Goal: Task Accomplishment & Management: Complete application form

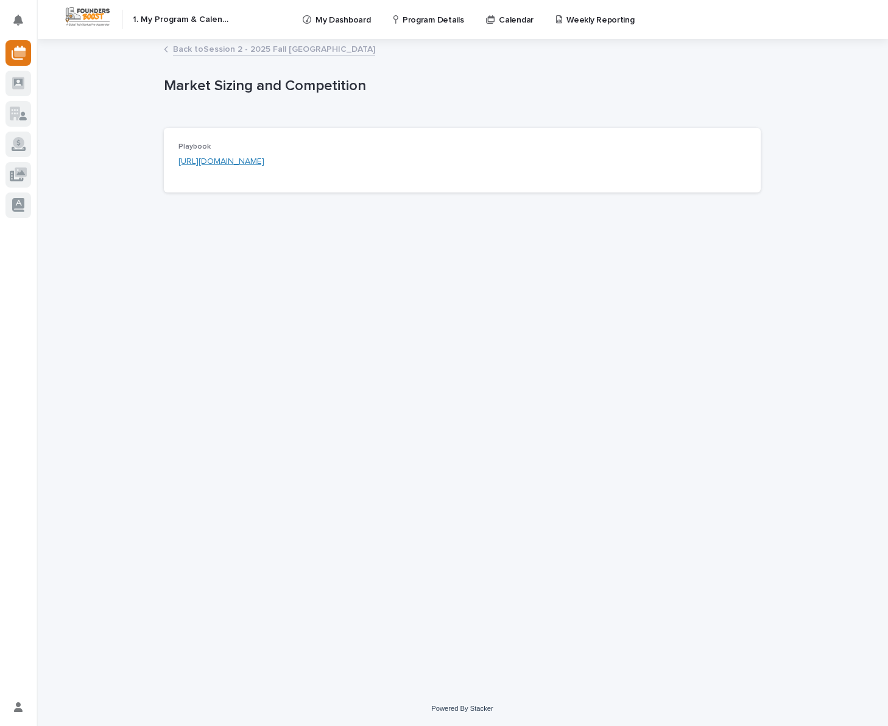
click at [343, 17] on p "My Dashboard" at bounding box center [343, 13] width 55 height 26
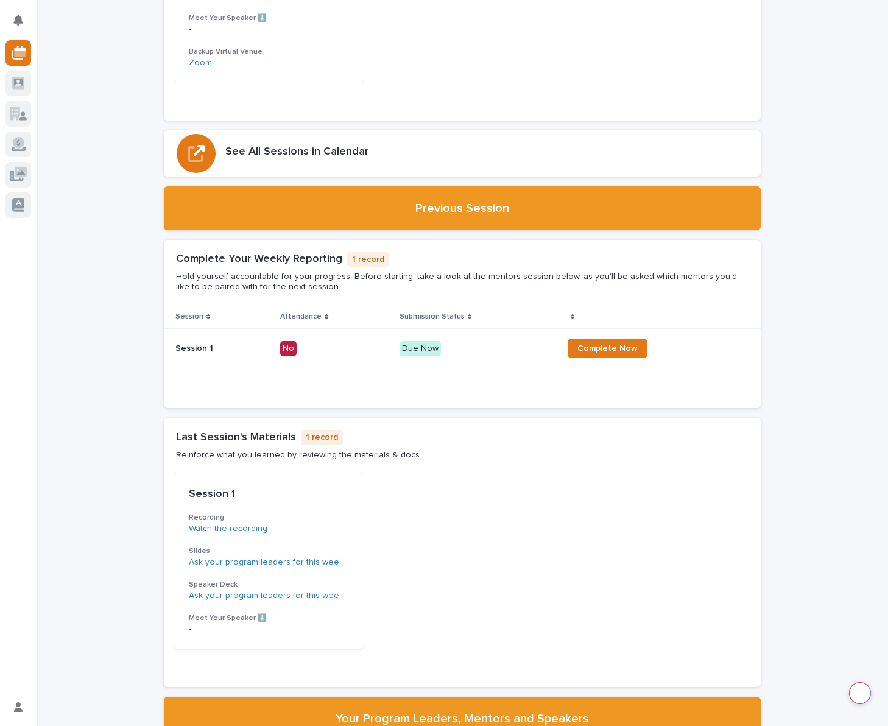
scroll to position [792, 0]
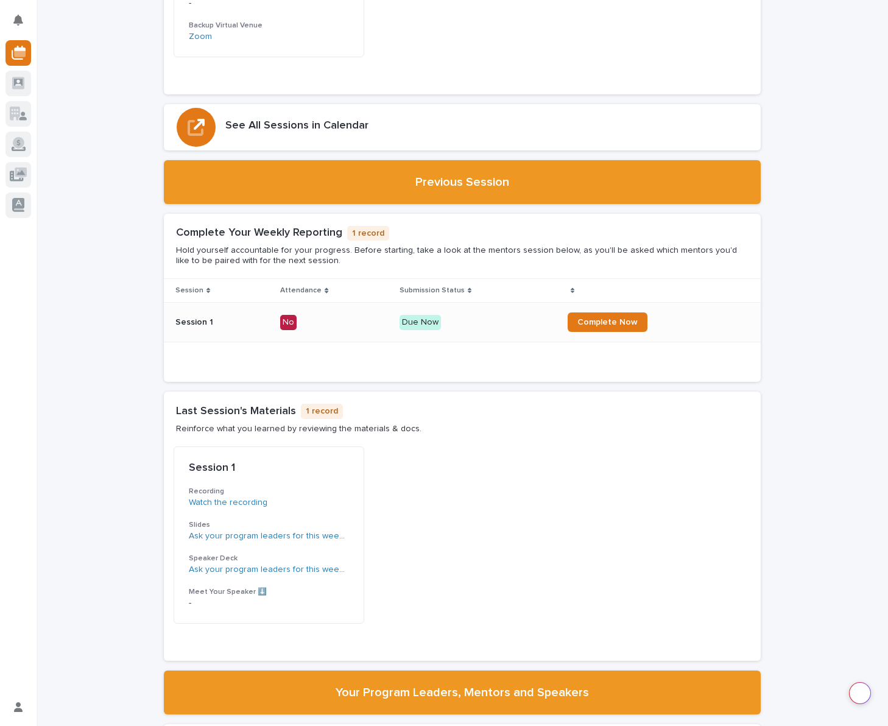
click at [292, 321] on div "No" at bounding box center [288, 322] width 16 height 15
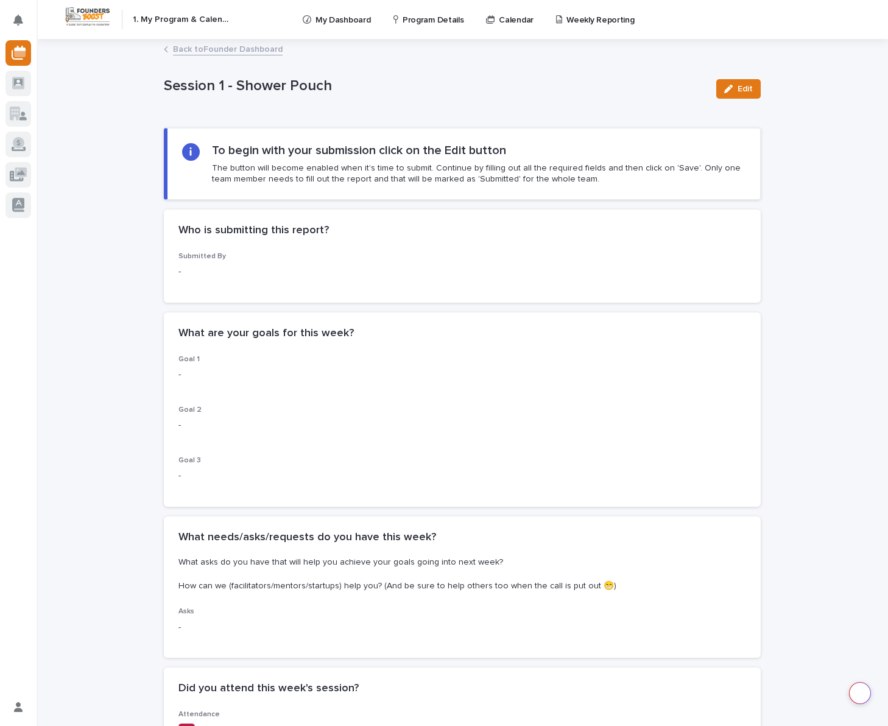
click at [378, 109] on div "Session 1 - Shower Pouch Edit" at bounding box center [462, 89] width 597 height 49
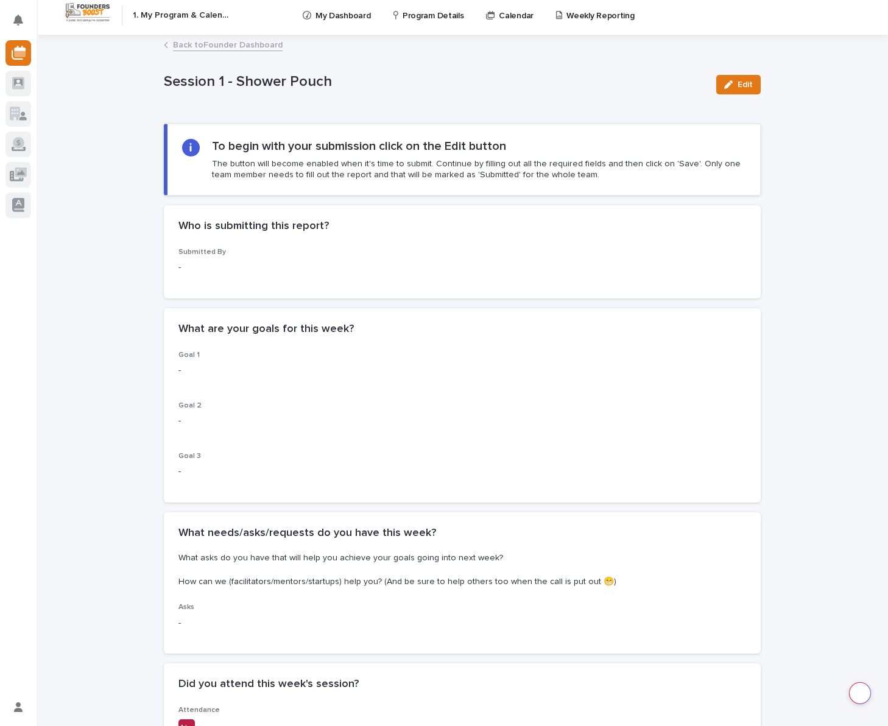
click at [205, 259] on div "-" at bounding box center [462, 266] width 568 height 15
drag, startPoint x: 213, startPoint y: 253, endPoint x: 222, endPoint y: 253, distance: 9.2
click at [217, 253] on span "Submitted By" at bounding box center [202, 252] width 48 height 7
click at [223, 253] on p "Submitted By" at bounding box center [462, 252] width 568 height 9
click at [189, 273] on p "-" at bounding box center [462, 267] width 568 height 13
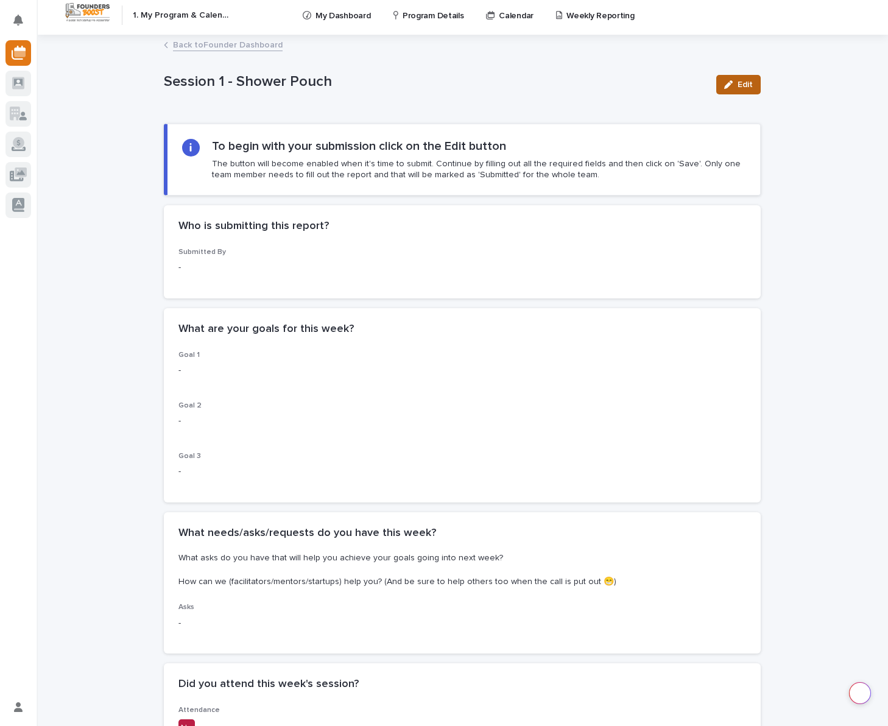
click at [733, 85] on icon "button" at bounding box center [728, 84] width 9 height 9
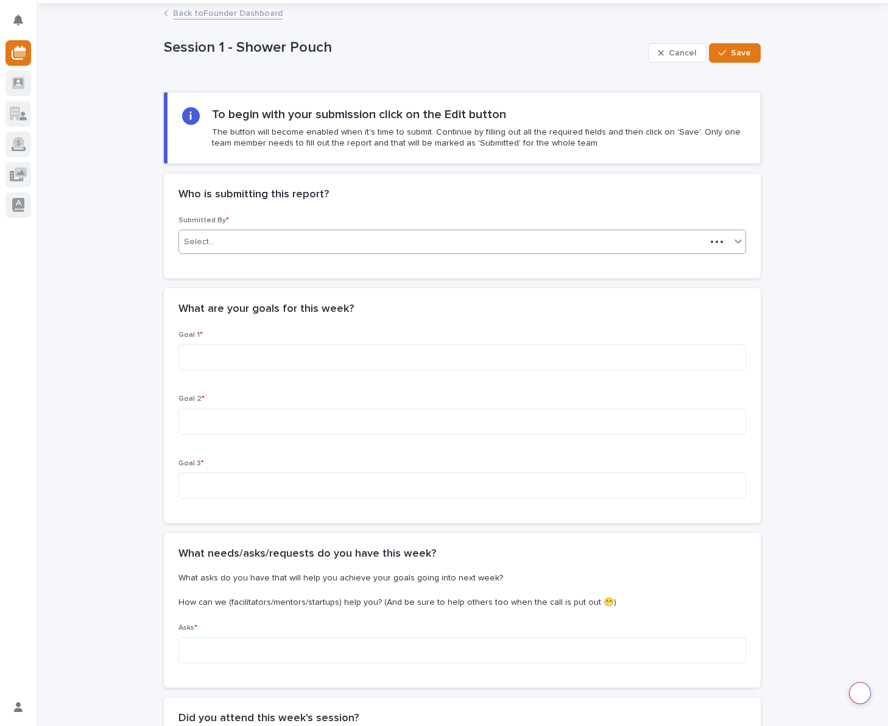
click at [220, 250] on div "Select..." at bounding box center [442, 242] width 527 height 20
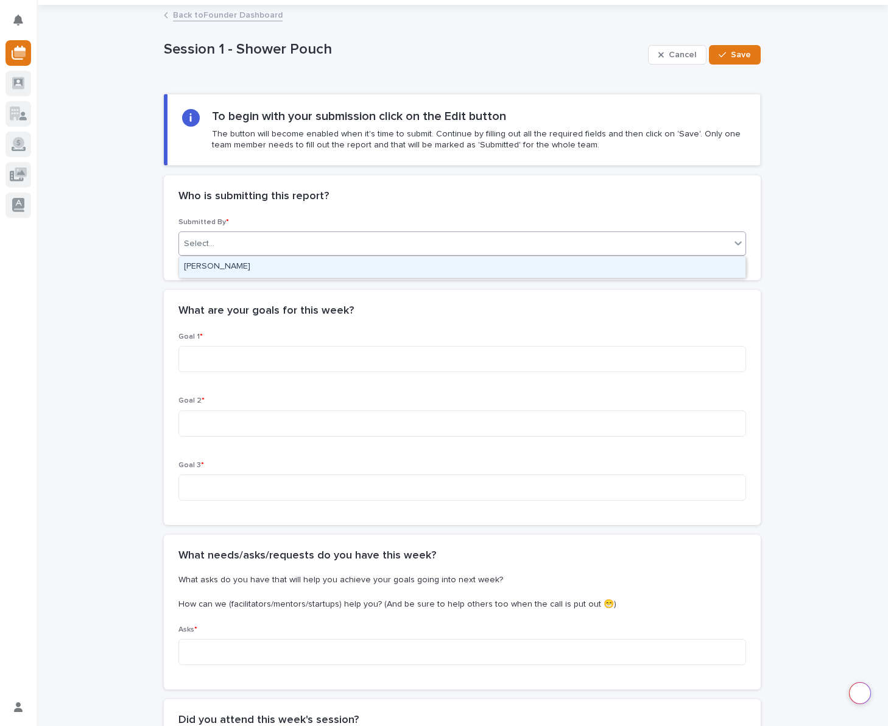
click at [234, 271] on div "[PERSON_NAME]" at bounding box center [462, 266] width 566 height 21
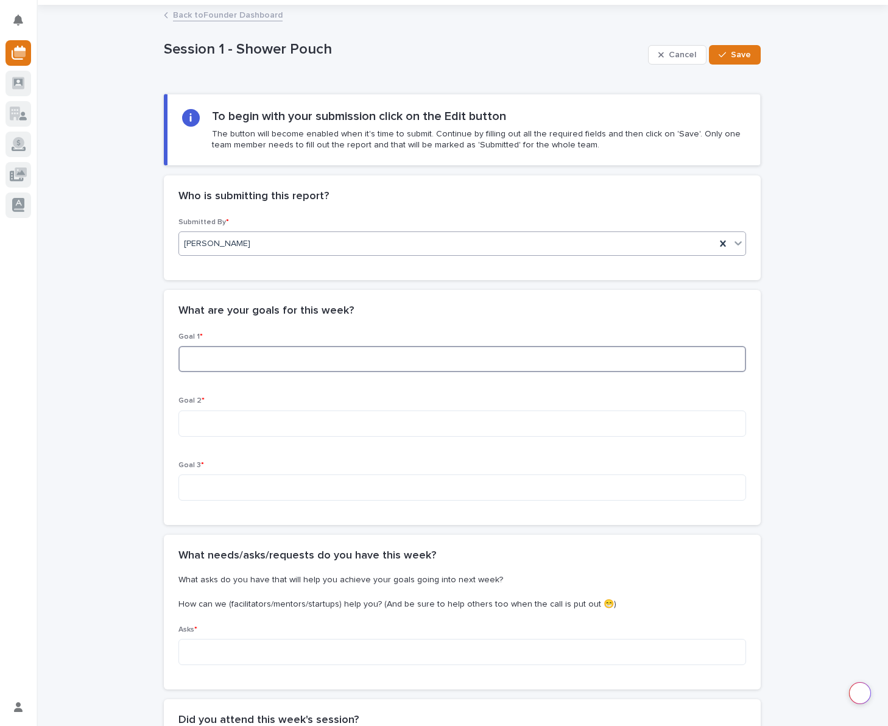
click at [260, 365] on textarea at bounding box center [462, 359] width 568 height 26
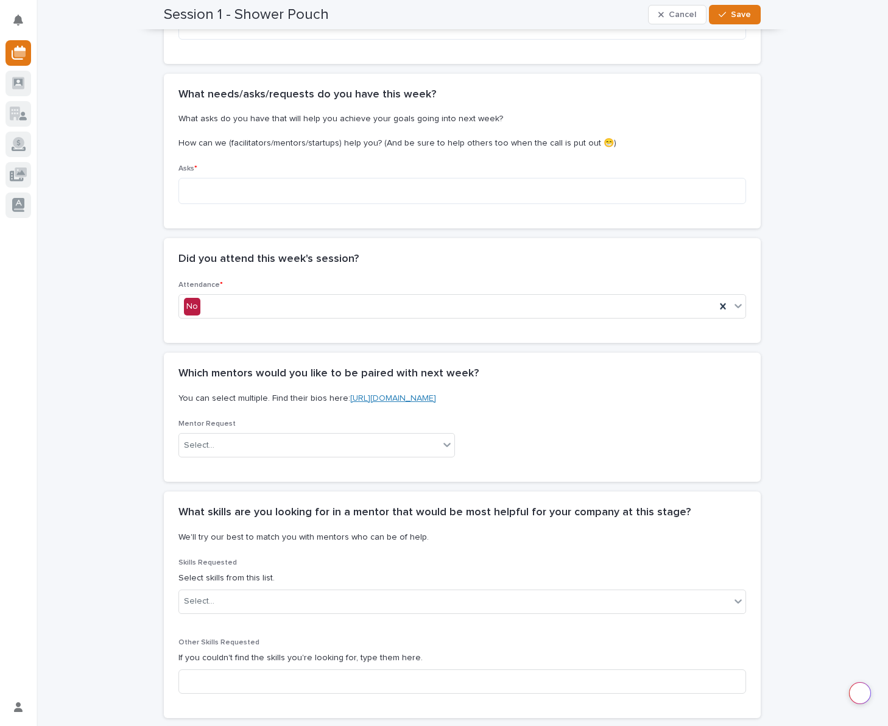
scroll to position [499, 0]
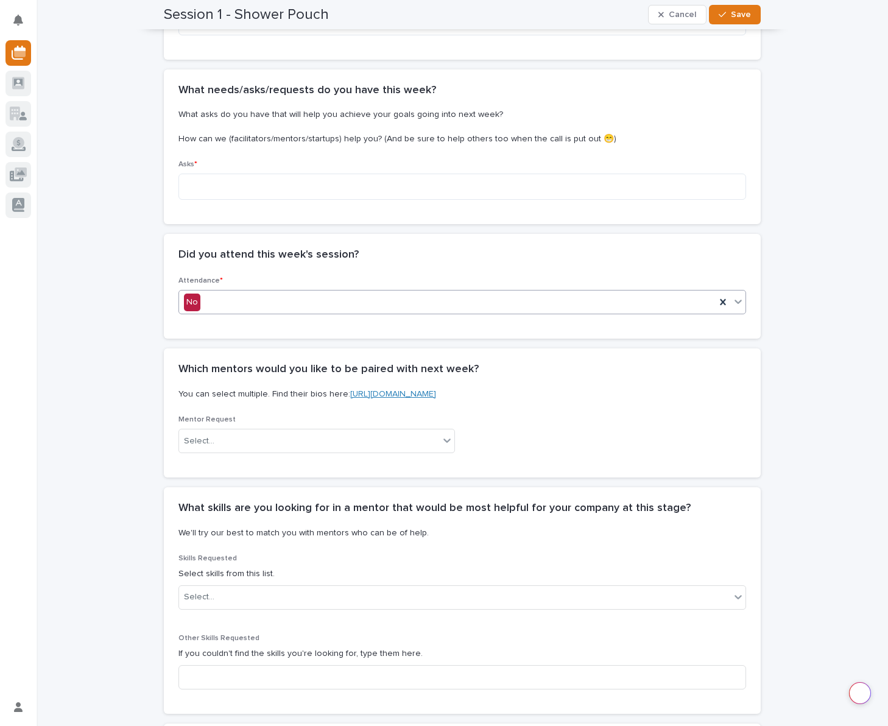
click at [219, 304] on div "No" at bounding box center [447, 302] width 537 height 20
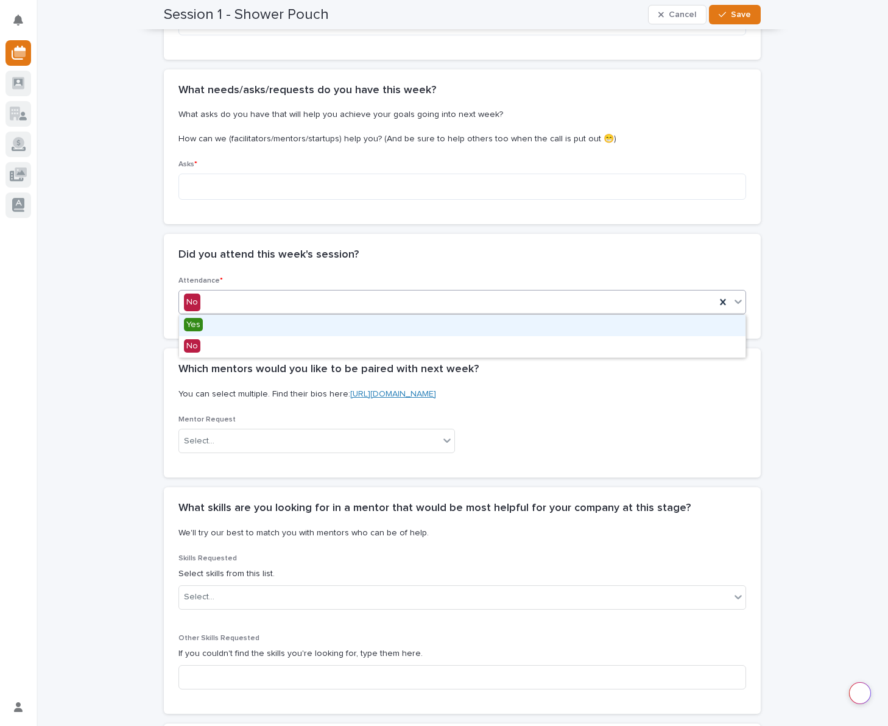
click at [197, 325] on span "Yes" at bounding box center [193, 324] width 19 height 13
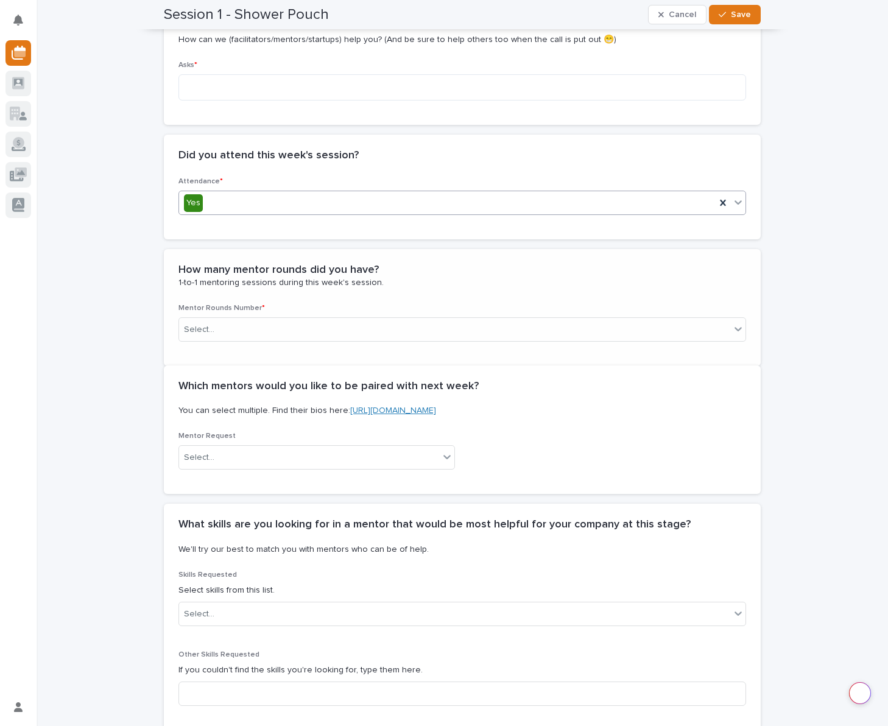
scroll to position [620, 0]
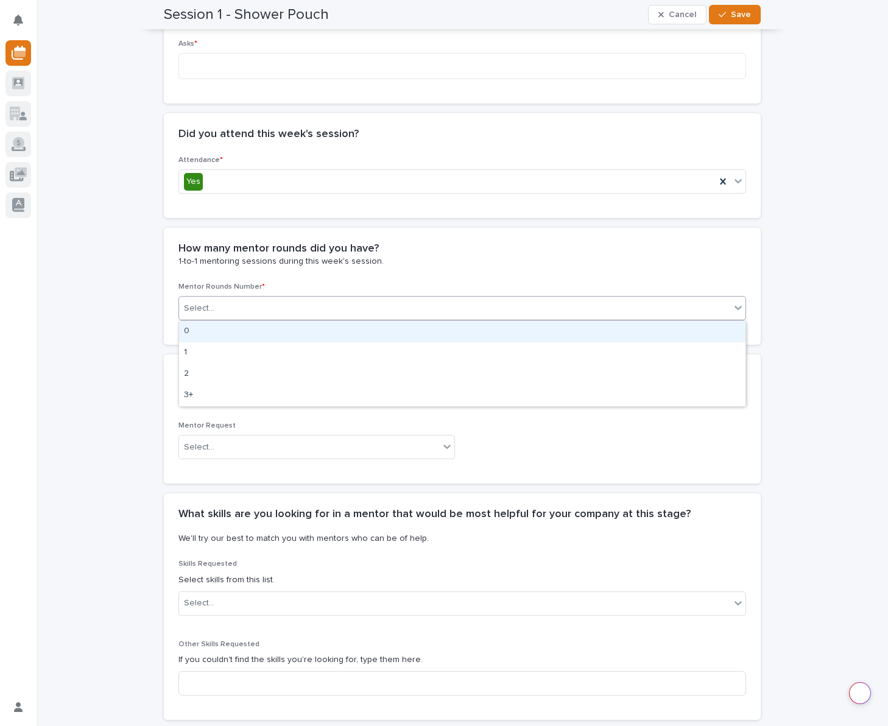
click at [224, 311] on div "Select..." at bounding box center [454, 308] width 551 height 20
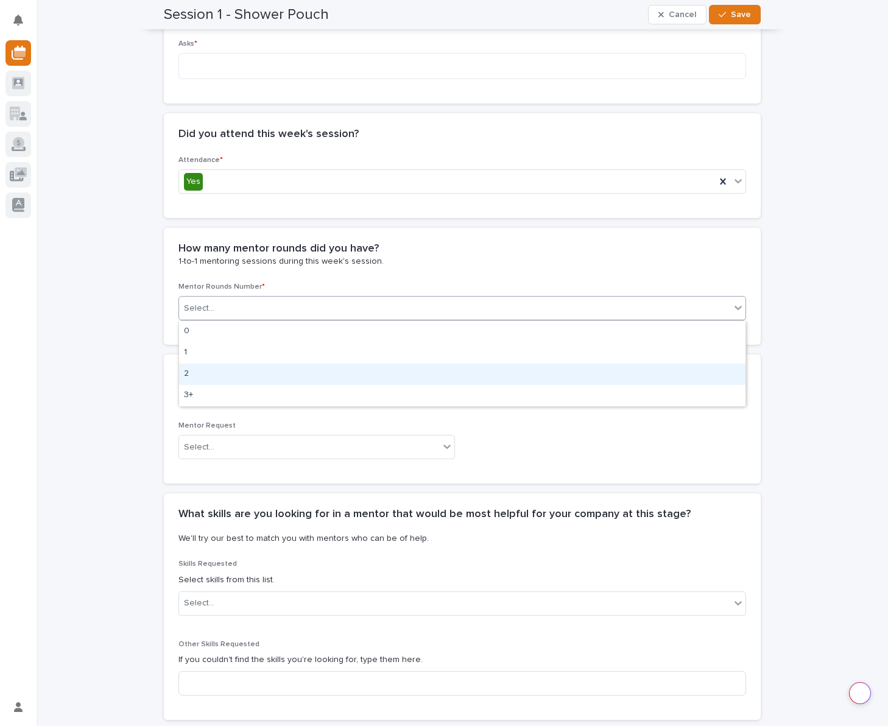
click at [196, 375] on div "2" at bounding box center [462, 374] width 566 height 21
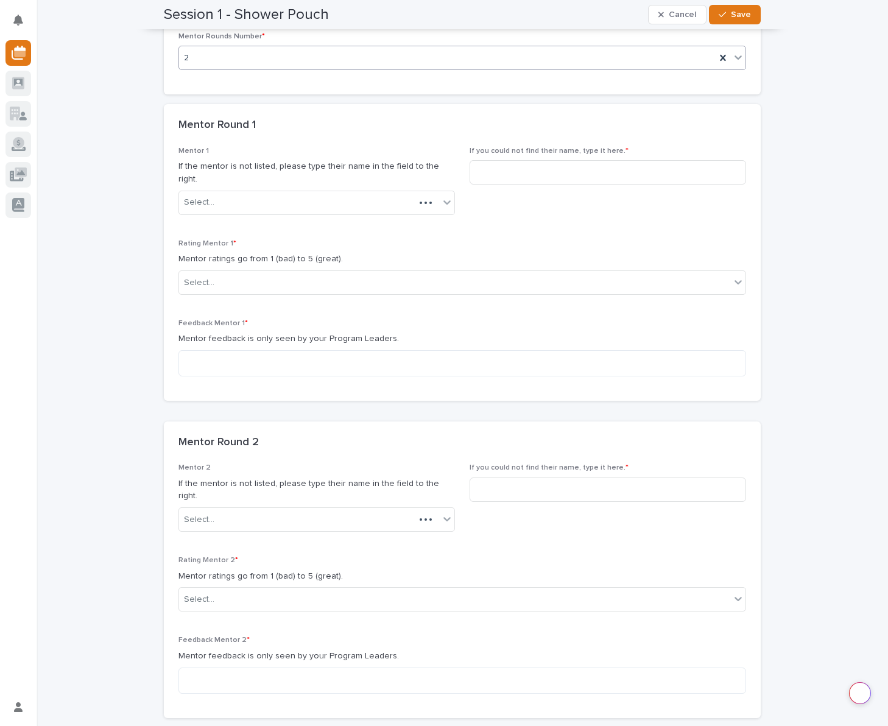
scroll to position [914, 0]
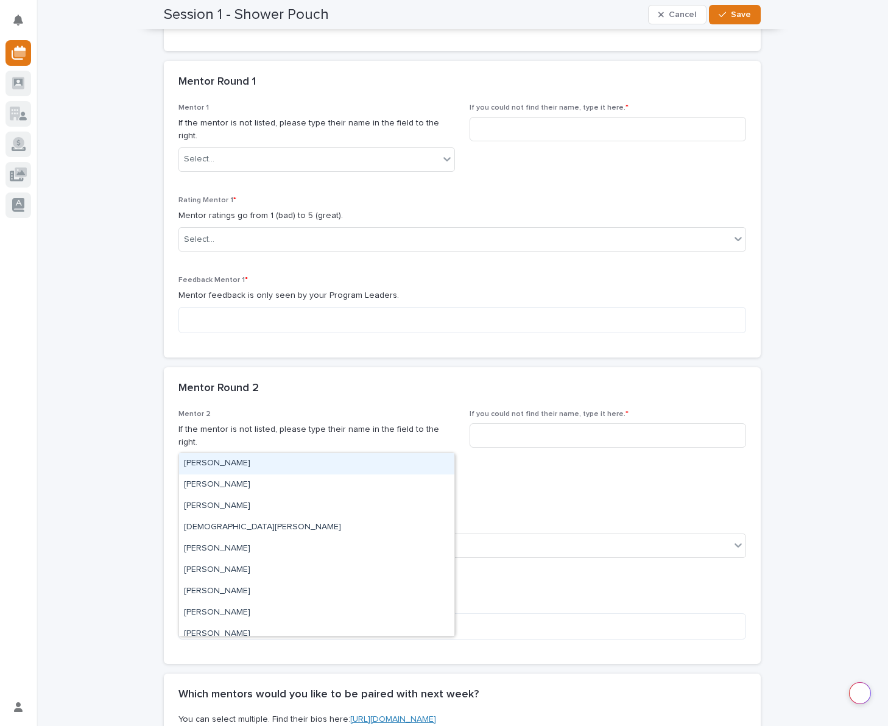
click at [238, 456] on div "Select..." at bounding box center [309, 466] width 260 height 20
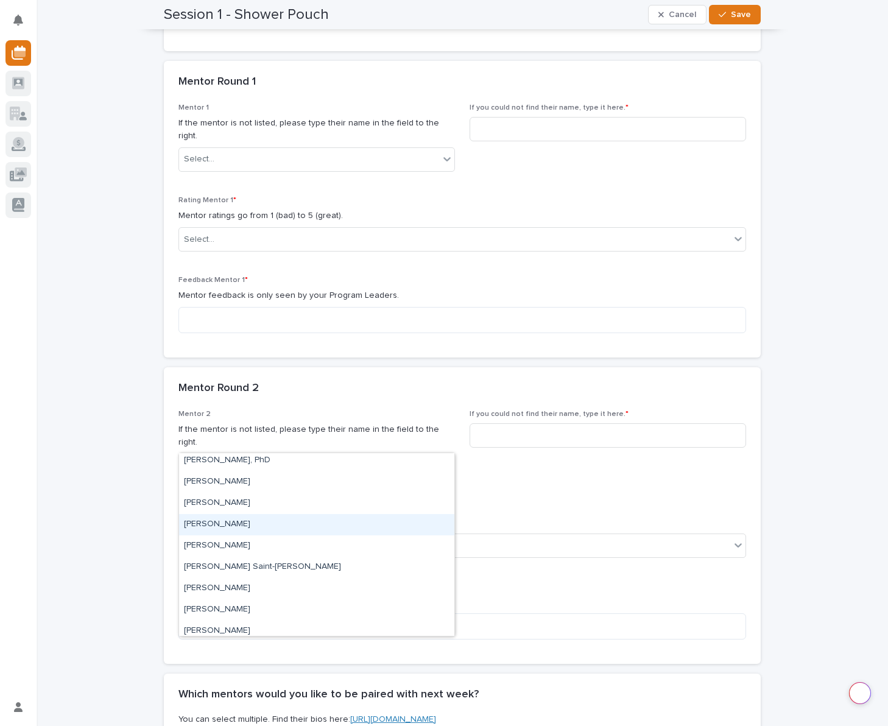
scroll to position [329, 0]
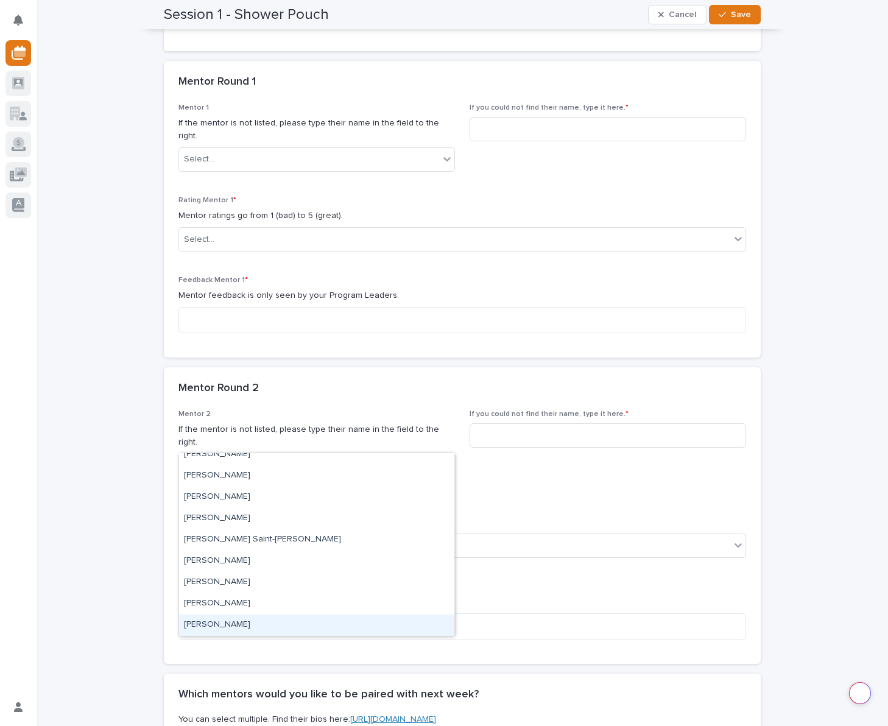
click at [219, 622] on div "[PERSON_NAME]" at bounding box center [316, 625] width 275 height 21
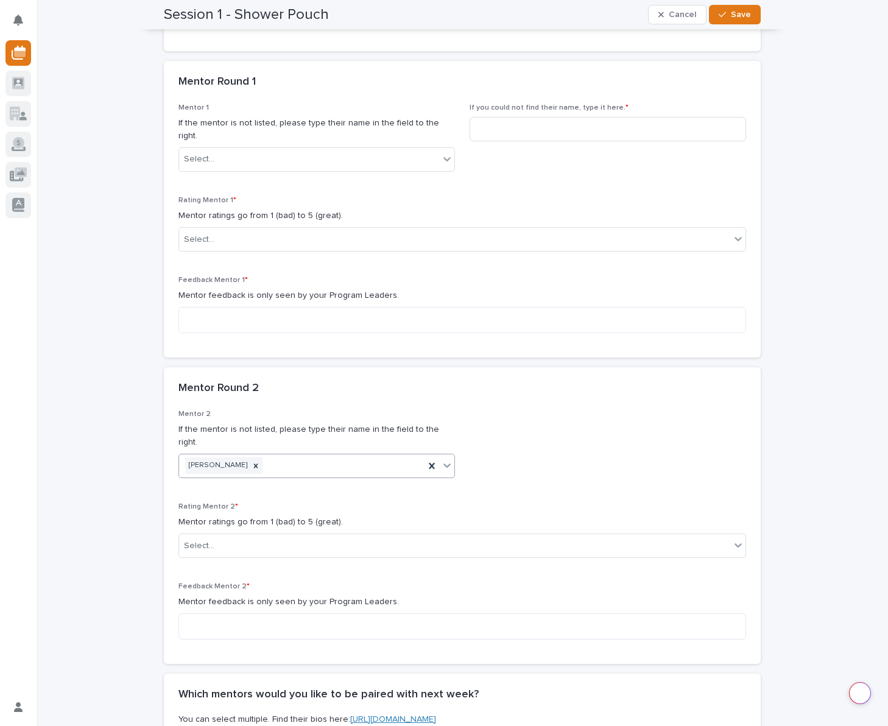
click at [289, 455] on div "[PERSON_NAME]" at bounding box center [301, 465] width 245 height 21
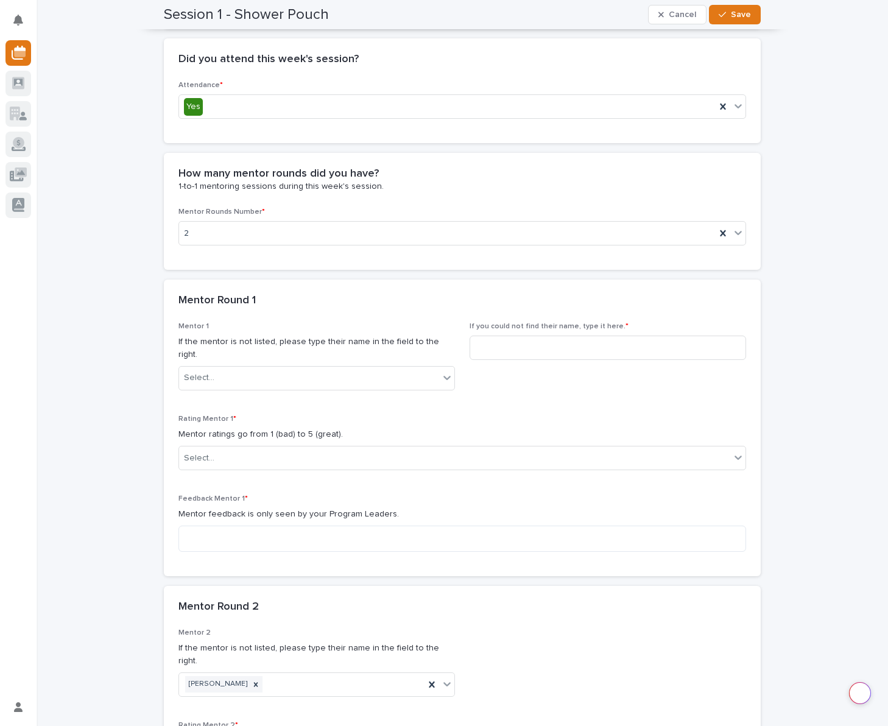
scroll to position [668, 0]
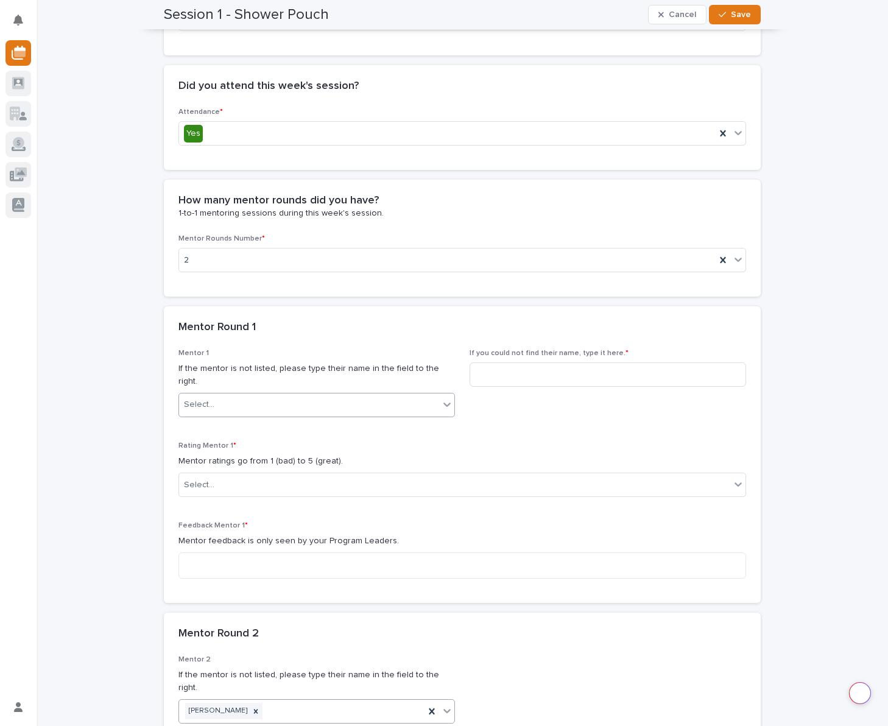
click at [421, 395] on div "Select..." at bounding box center [309, 405] width 260 height 20
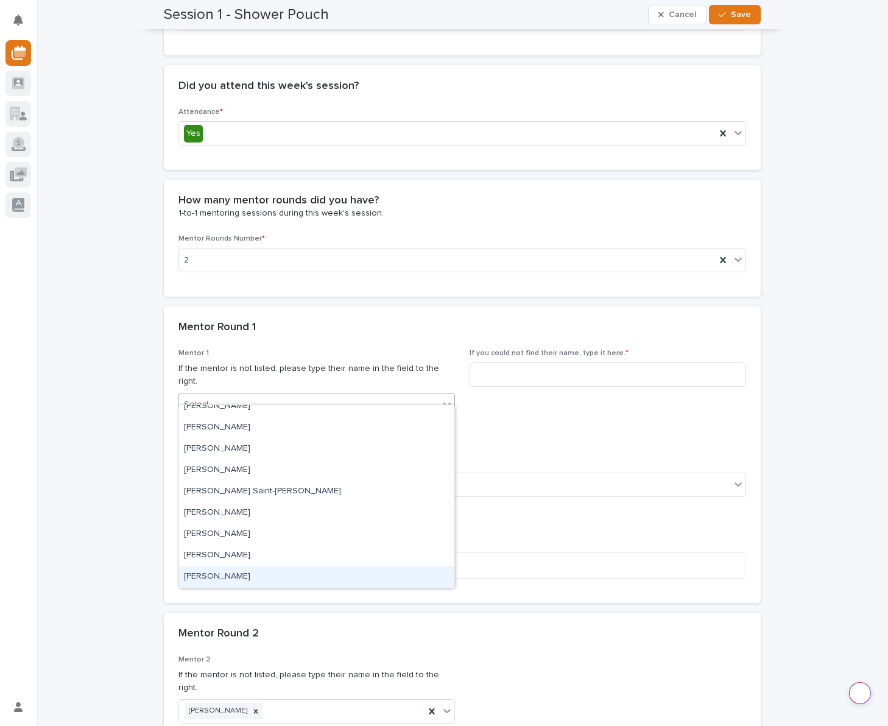
click at [247, 574] on div "[PERSON_NAME]" at bounding box center [316, 576] width 275 height 21
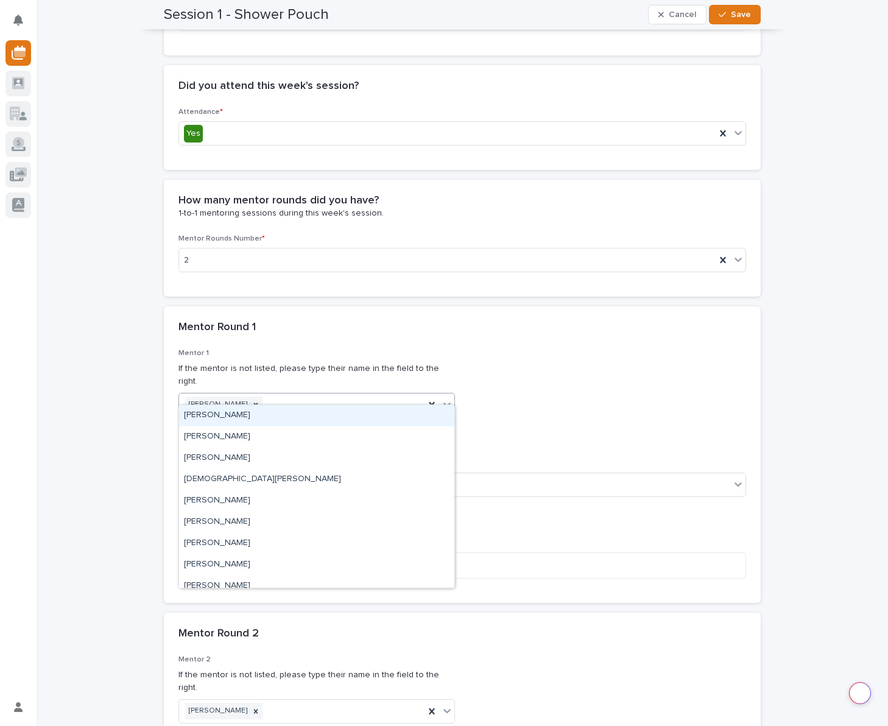
click at [286, 394] on div "[PERSON_NAME]" at bounding box center [301, 404] width 245 height 21
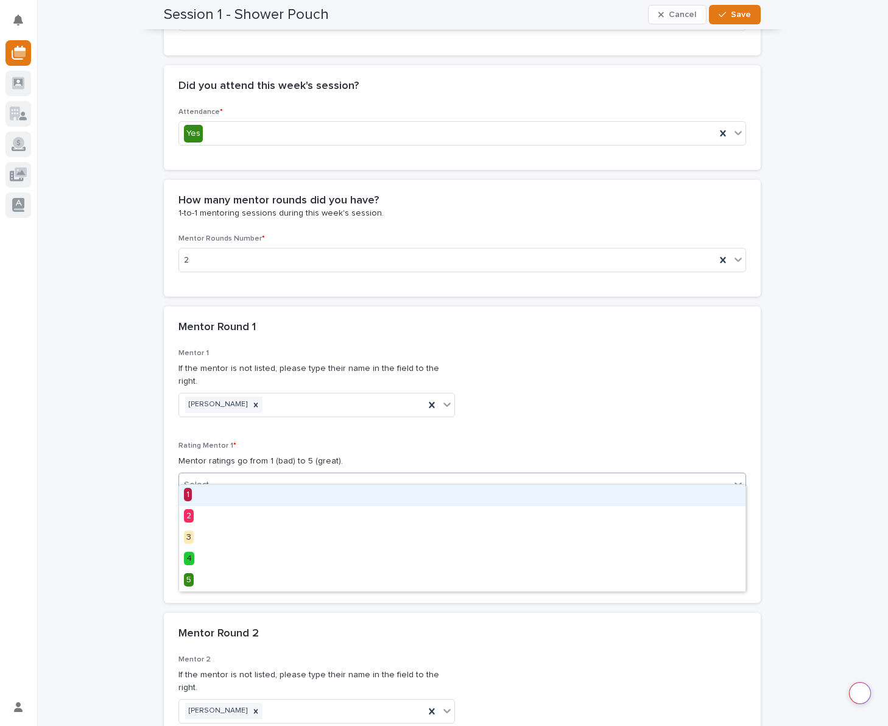
click at [325, 475] on div "Select..." at bounding box center [454, 485] width 551 height 20
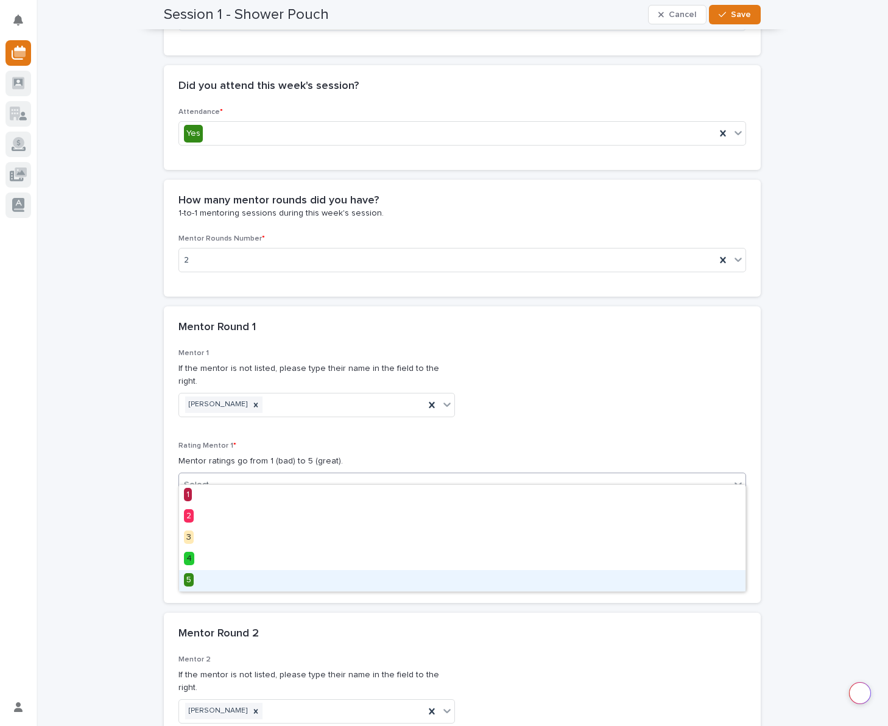
click at [201, 579] on div "5" at bounding box center [462, 580] width 566 height 21
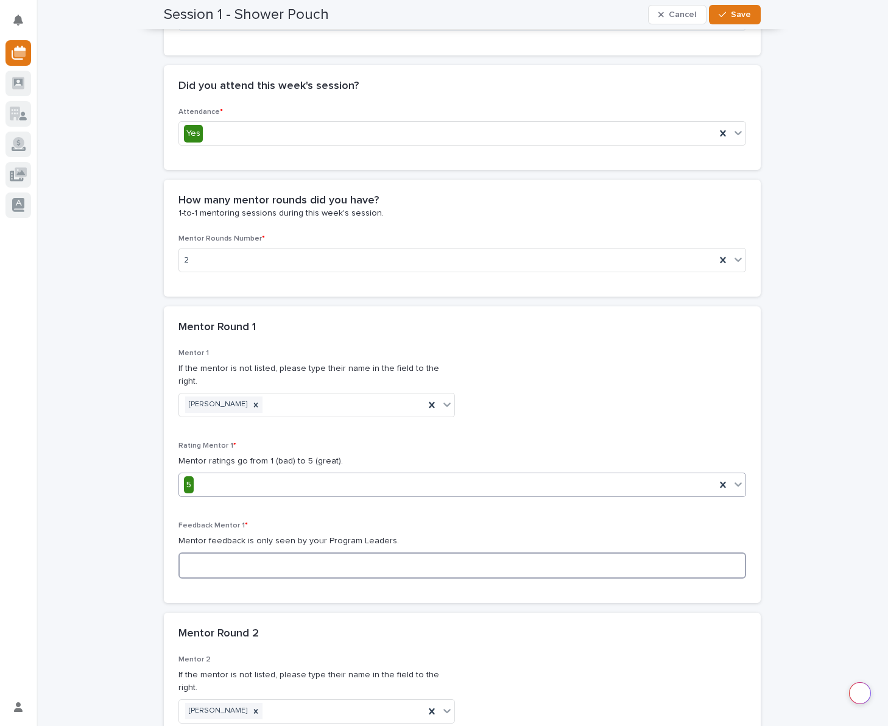
click at [212, 557] on textarea at bounding box center [462, 565] width 568 height 26
type textarea "na"
click at [110, 482] on div "Loading... Saving… Loading... Saving… Session 1 - Shower Pouch Cancel Save Sess…" at bounding box center [463, 732] width 852 height 2720
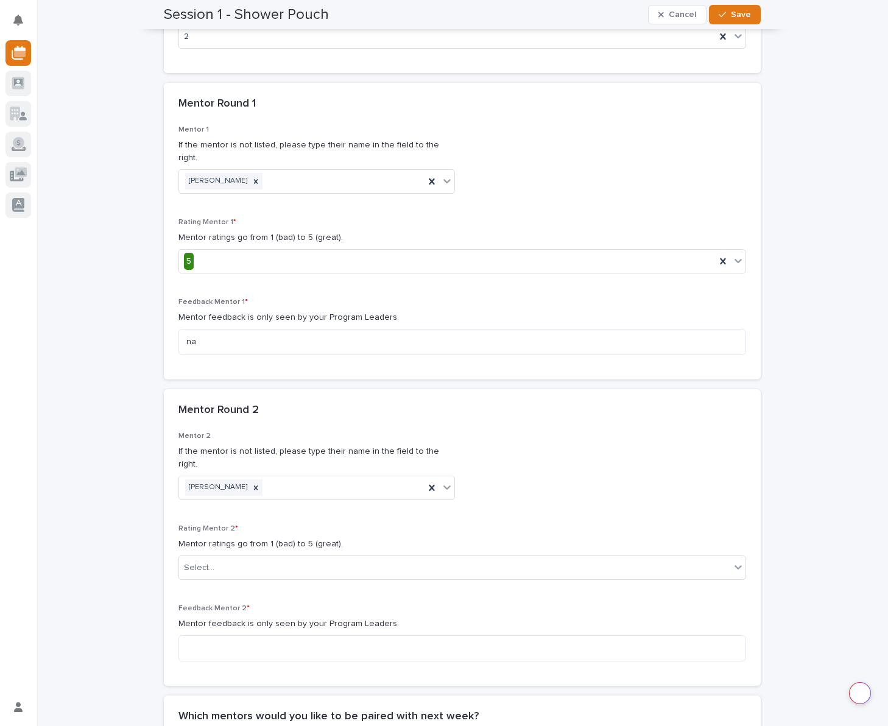
scroll to position [909, 0]
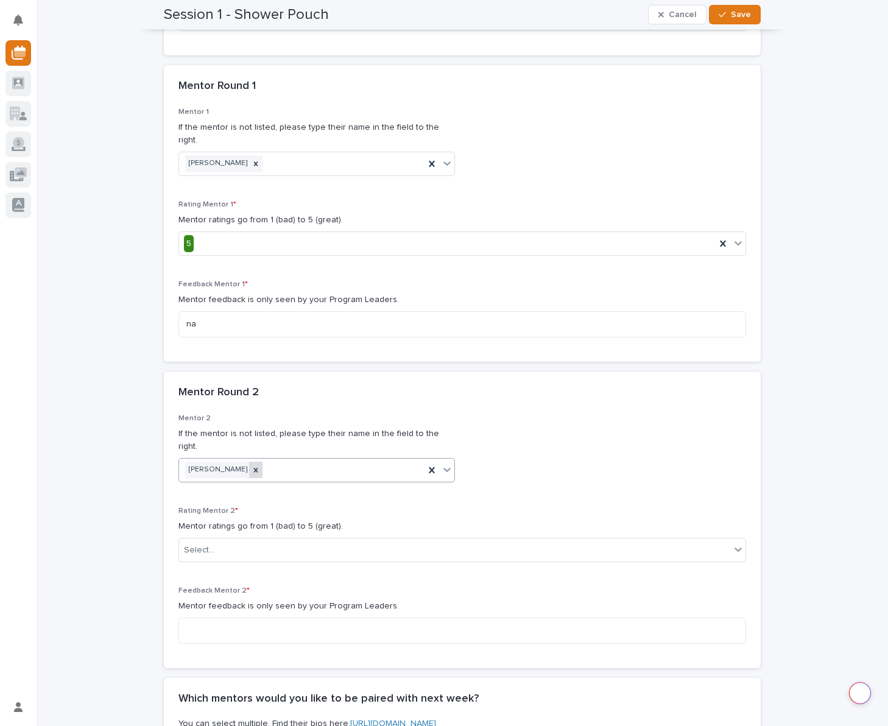
click at [254, 468] on icon at bounding box center [256, 470] width 4 height 4
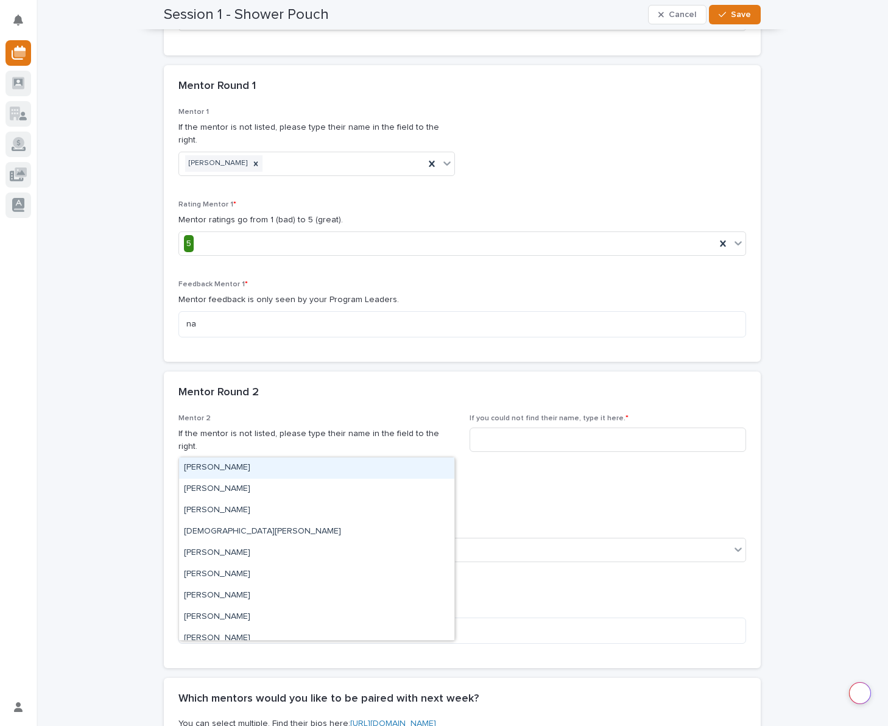
click at [446, 468] on icon at bounding box center [446, 470] width 7 height 4
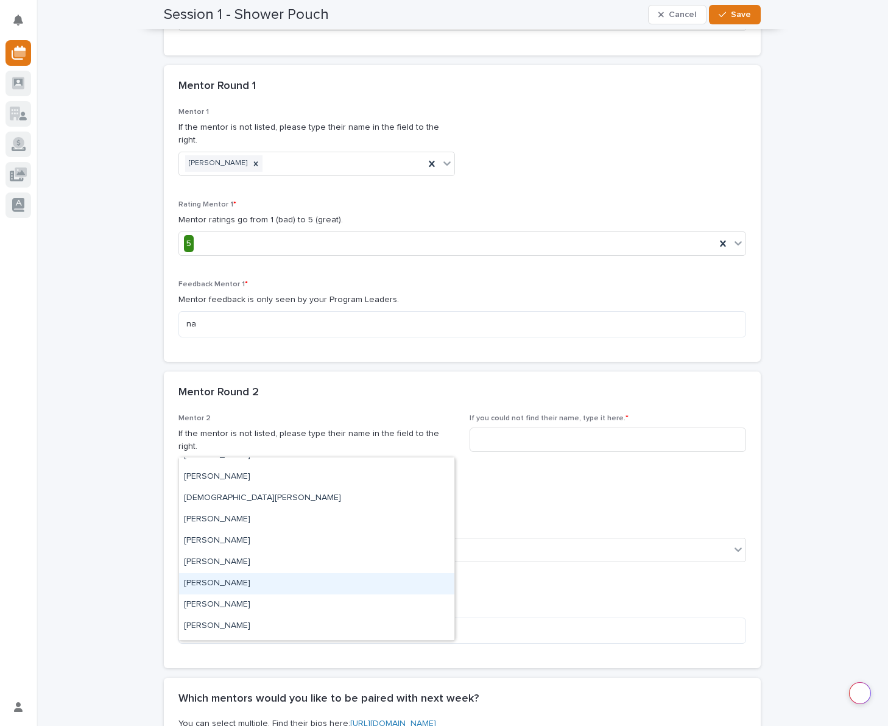
scroll to position [0, 0]
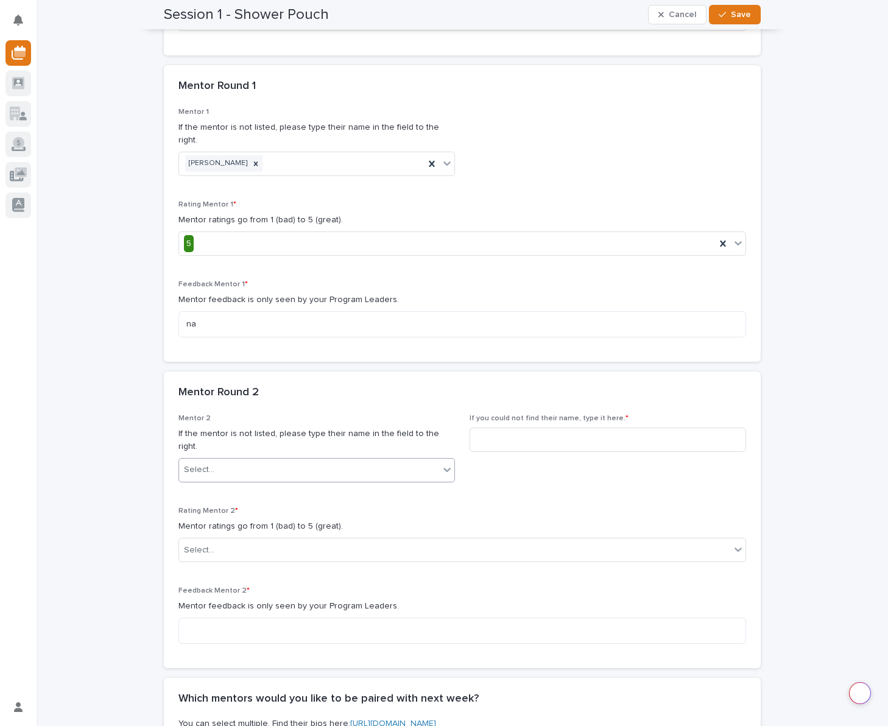
click at [245, 460] on div "Select..." at bounding box center [309, 470] width 260 height 20
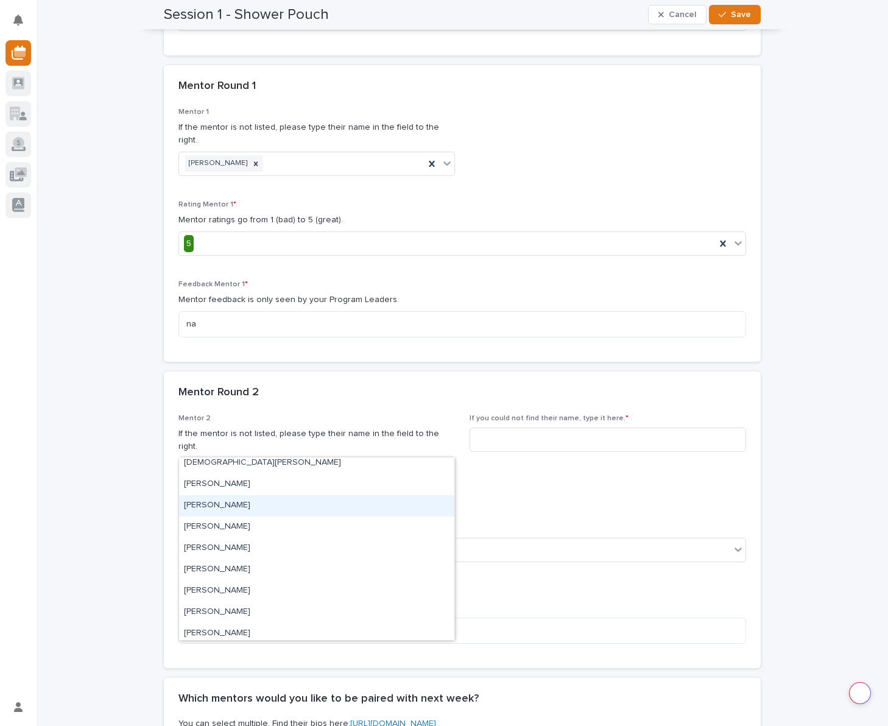
scroll to position [72, 0]
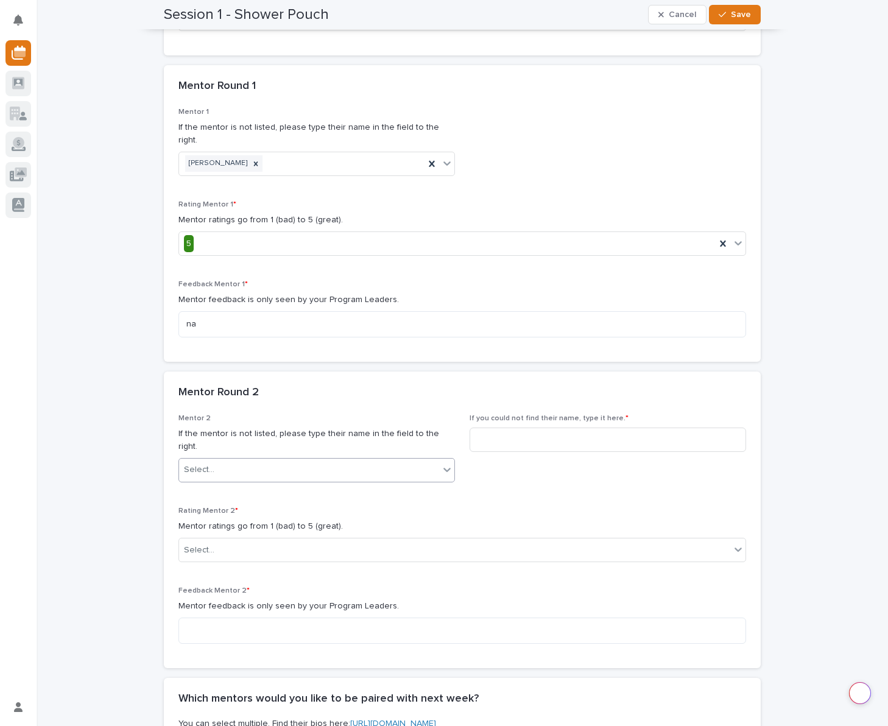
click at [235, 460] on div "Select..." at bounding box center [309, 470] width 260 height 20
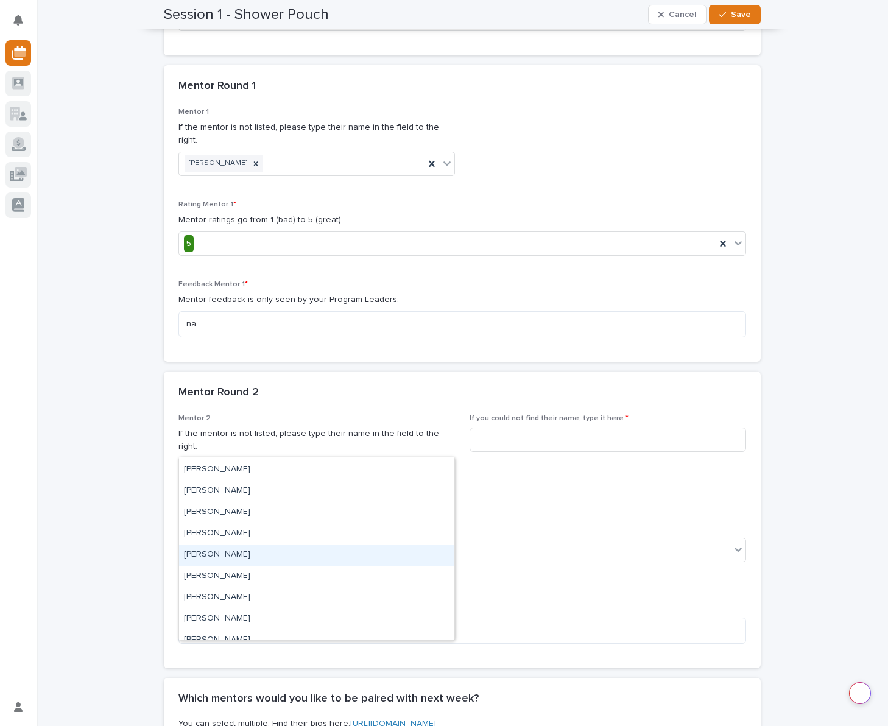
scroll to position [136, 0]
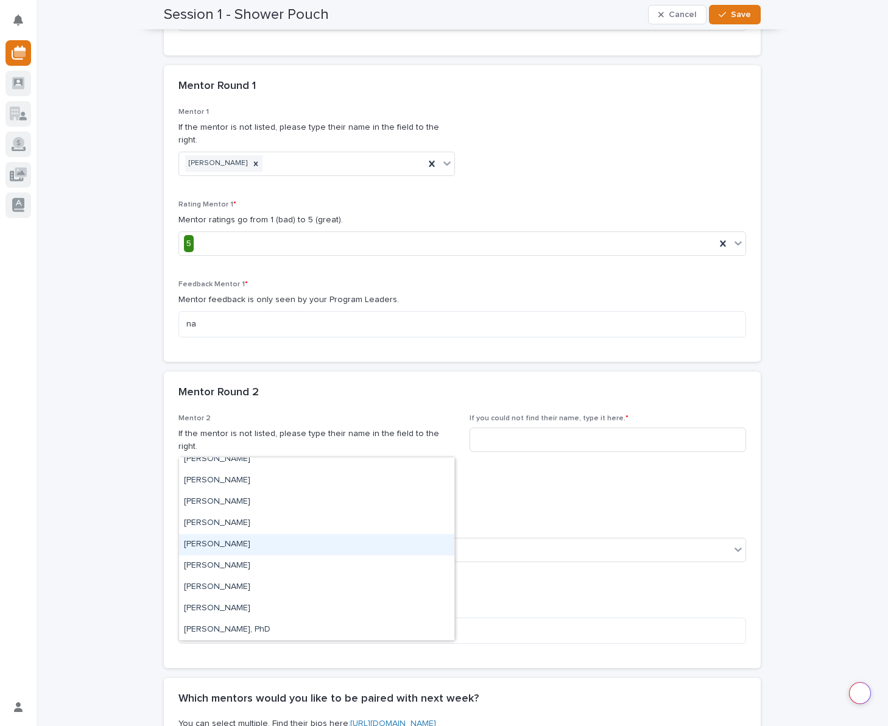
click at [229, 546] on div "[PERSON_NAME]" at bounding box center [316, 544] width 275 height 21
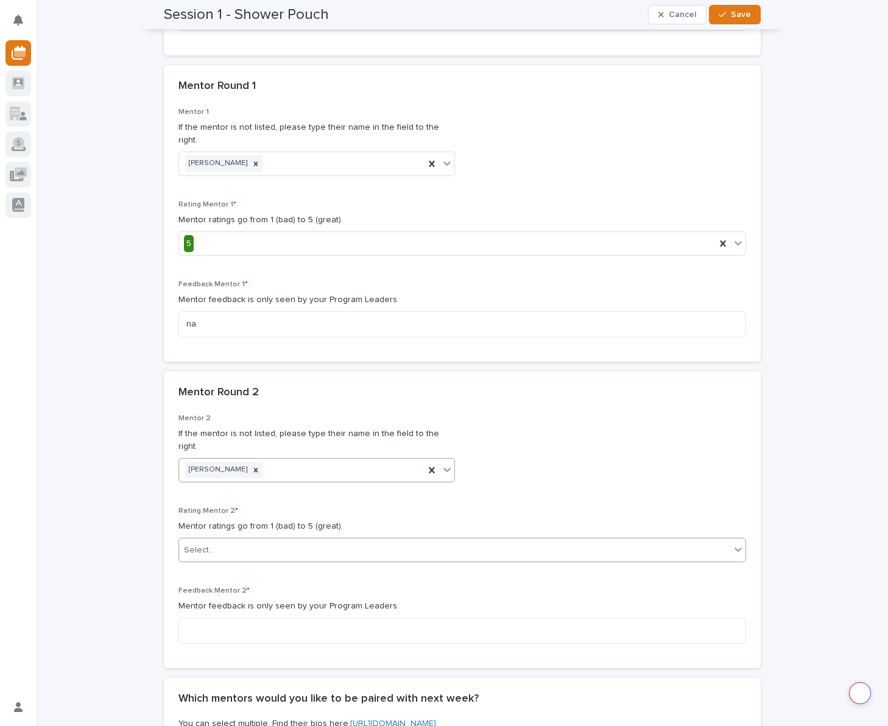
click at [236, 540] on div "Select..." at bounding box center [454, 550] width 551 height 20
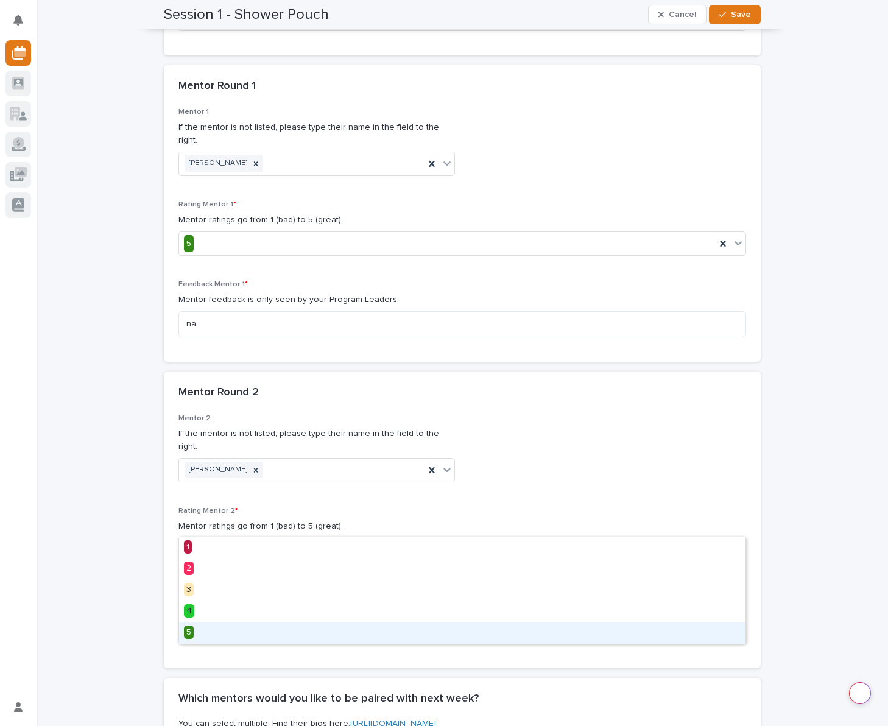
click at [210, 636] on div "5" at bounding box center [462, 633] width 566 height 21
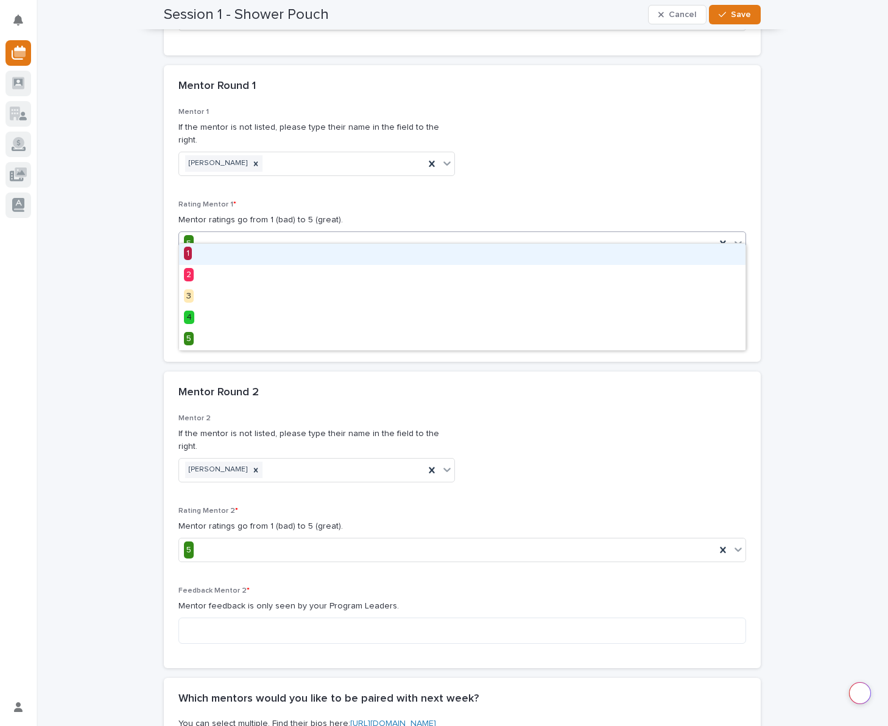
click at [300, 234] on div "5" at bounding box center [447, 244] width 537 height 20
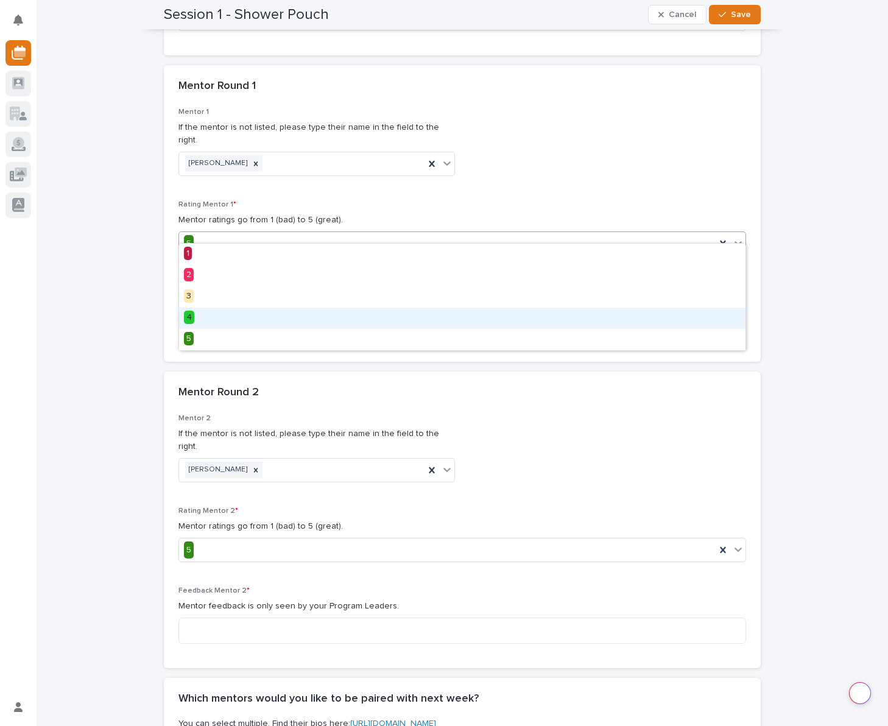
drag, startPoint x: 218, startPoint y: 305, endPoint x: 202, endPoint y: 320, distance: 22.0
click at [202, 320] on div "4" at bounding box center [462, 318] width 566 height 21
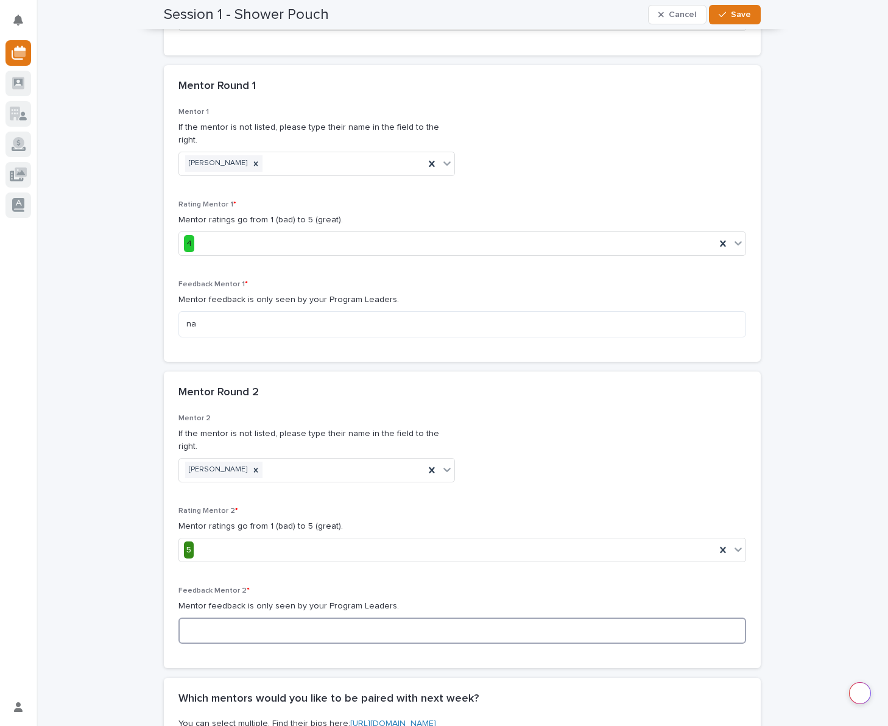
click at [256, 618] on textarea at bounding box center [462, 631] width 568 height 26
type textarea "na"
click at [406, 587] on p "Feedback Mentor 2 *" at bounding box center [462, 591] width 568 height 9
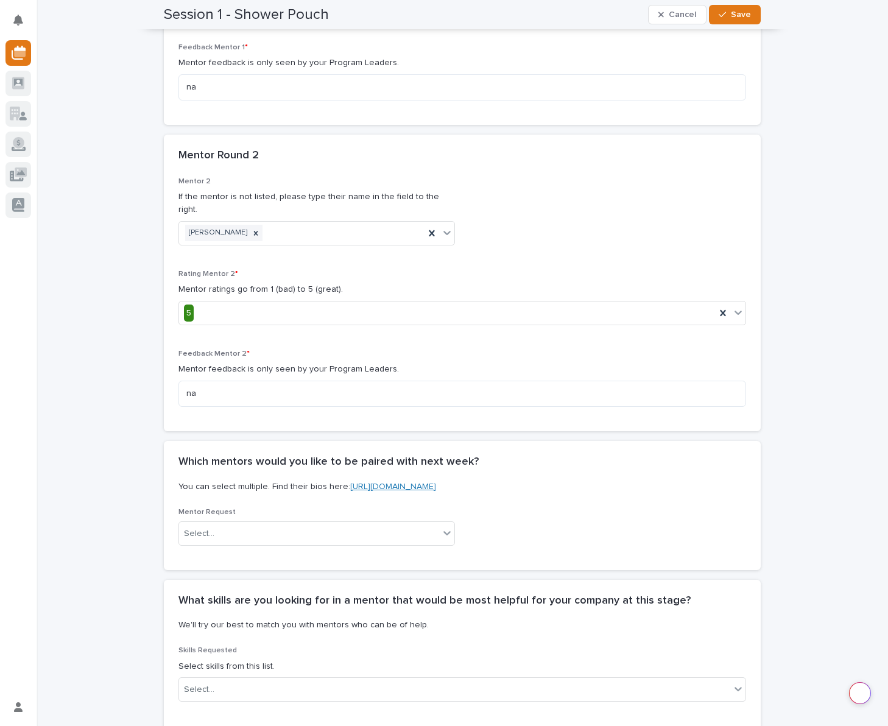
scroll to position [1149, 0]
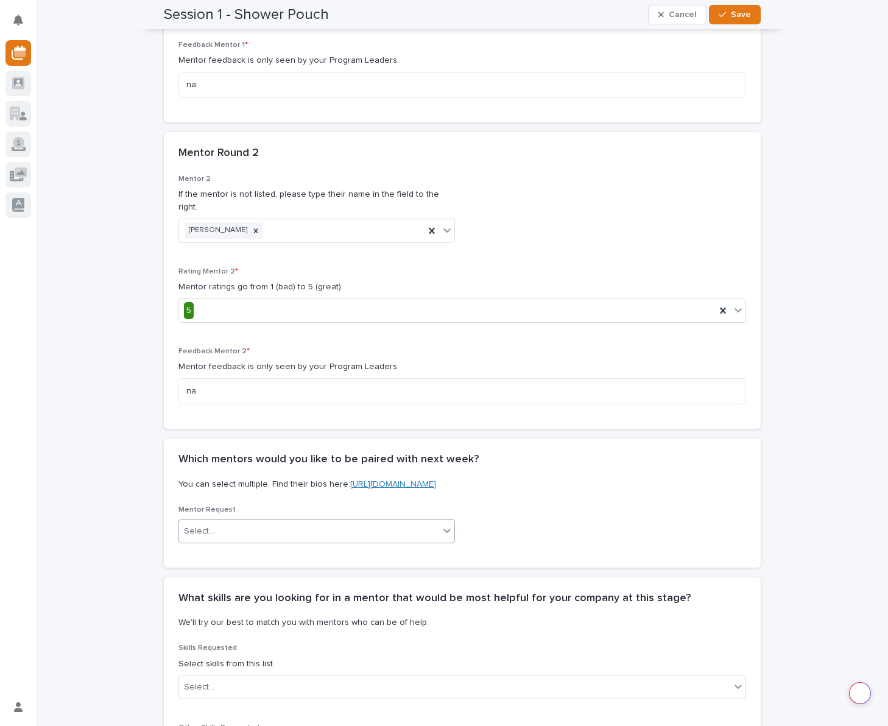
click at [251, 521] on div "Select..." at bounding box center [309, 531] width 260 height 20
click at [543, 506] on div "Mentor Request Select..." at bounding box center [462, 530] width 568 height 48
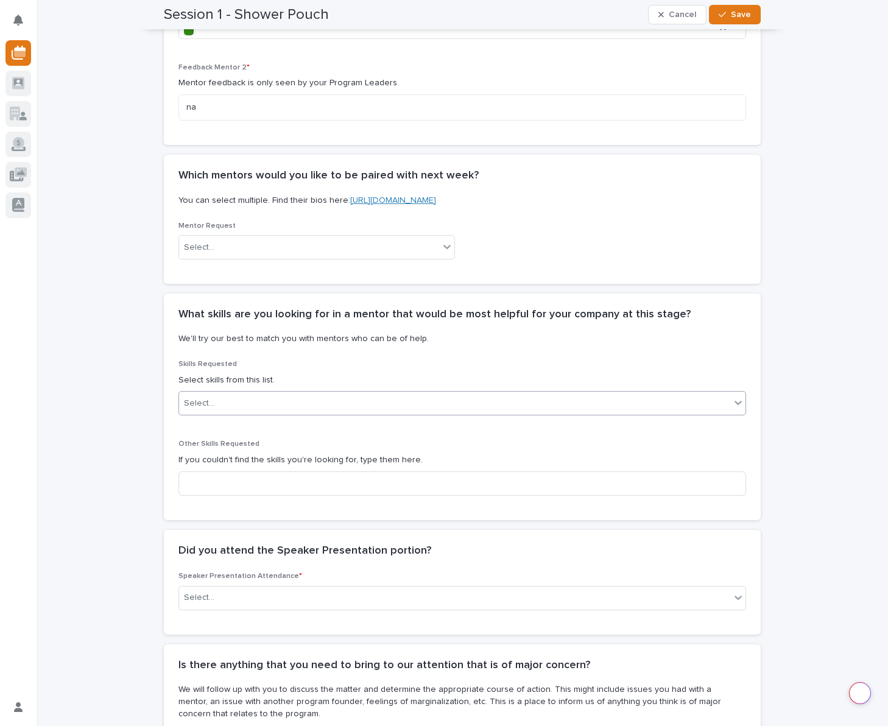
scroll to position [1437, 0]
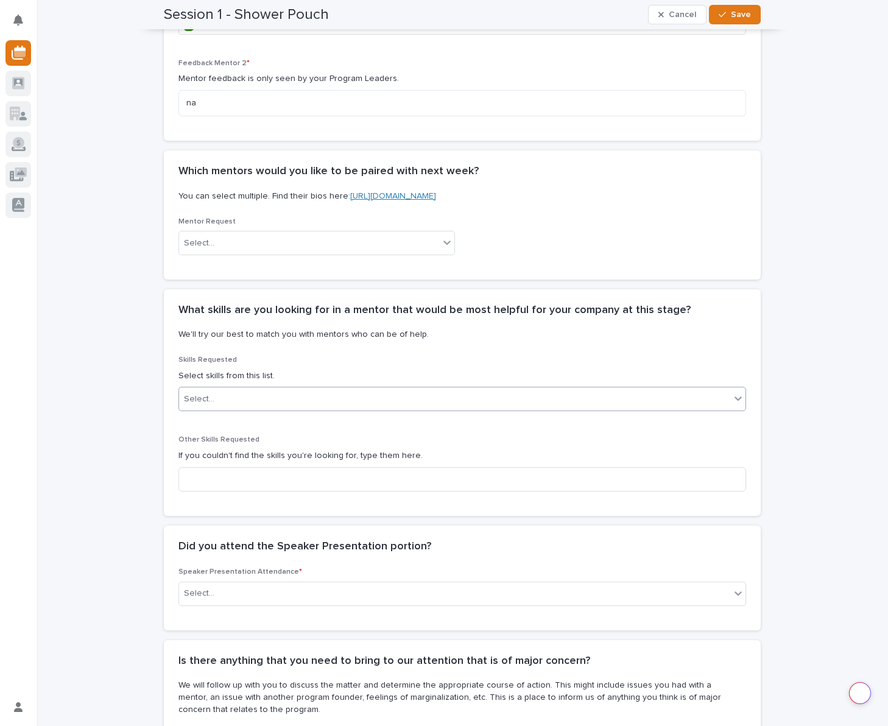
click at [259, 389] on div "Select..." at bounding box center [454, 399] width 551 height 20
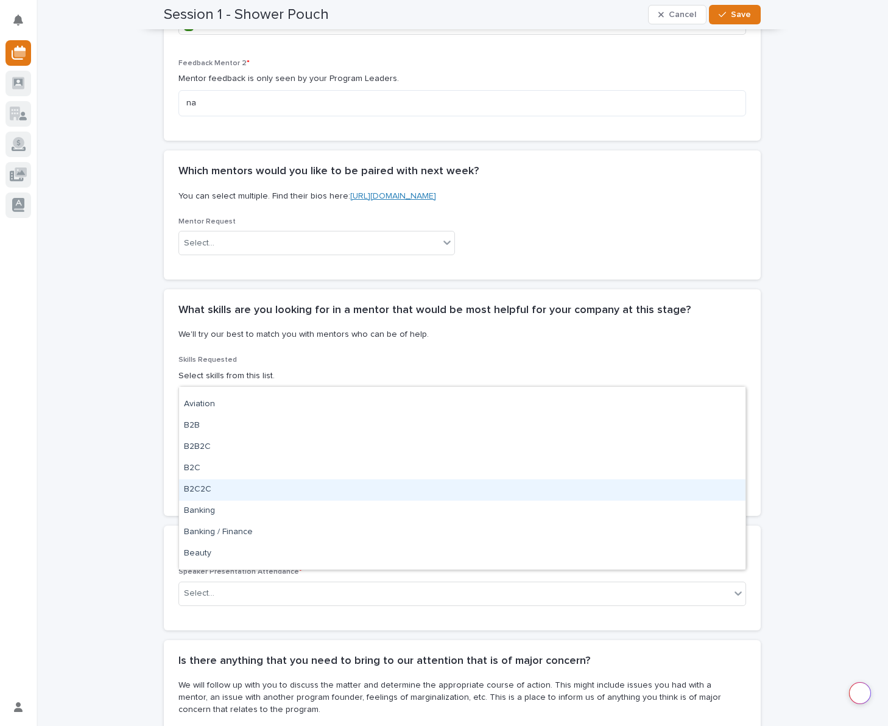
scroll to position [271, 0]
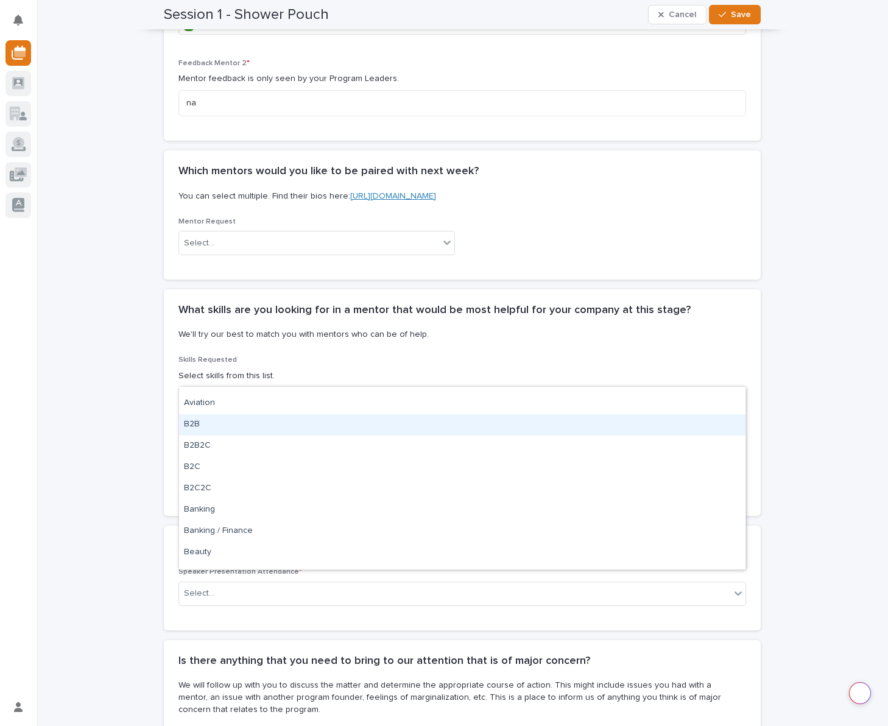
click at [199, 426] on div "B2B" at bounding box center [462, 424] width 566 height 21
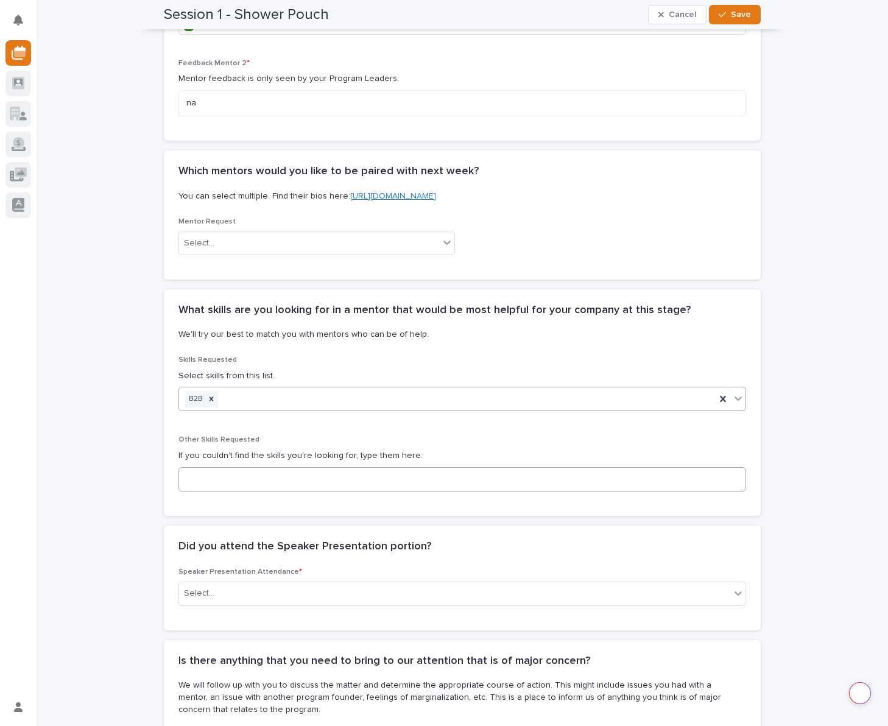
scroll to position [1436, 0]
click at [248, 390] on div "B2B" at bounding box center [447, 400] width 537 height 21
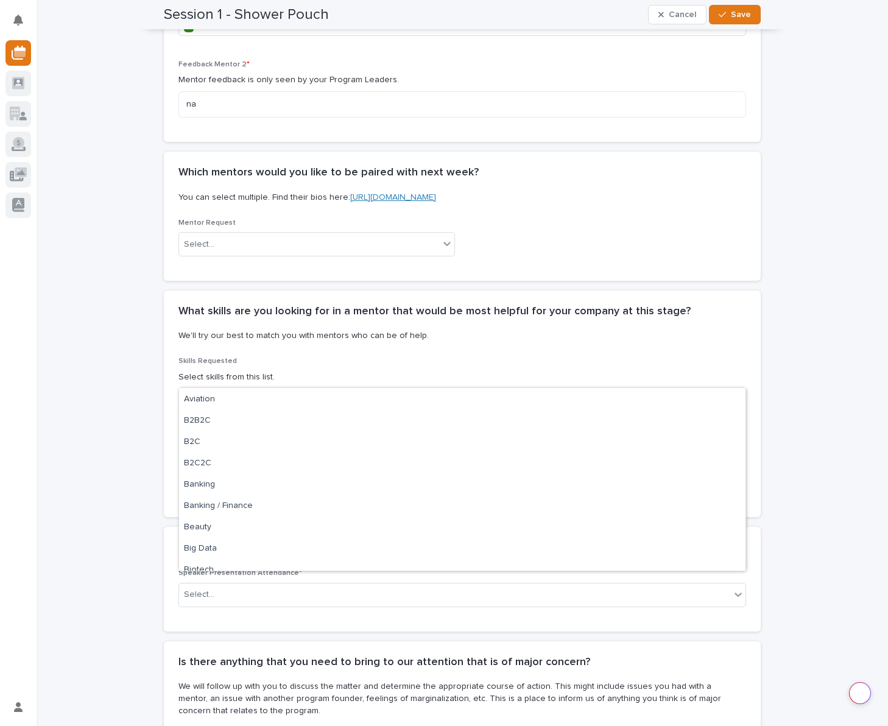
scroll to position [281, 0]
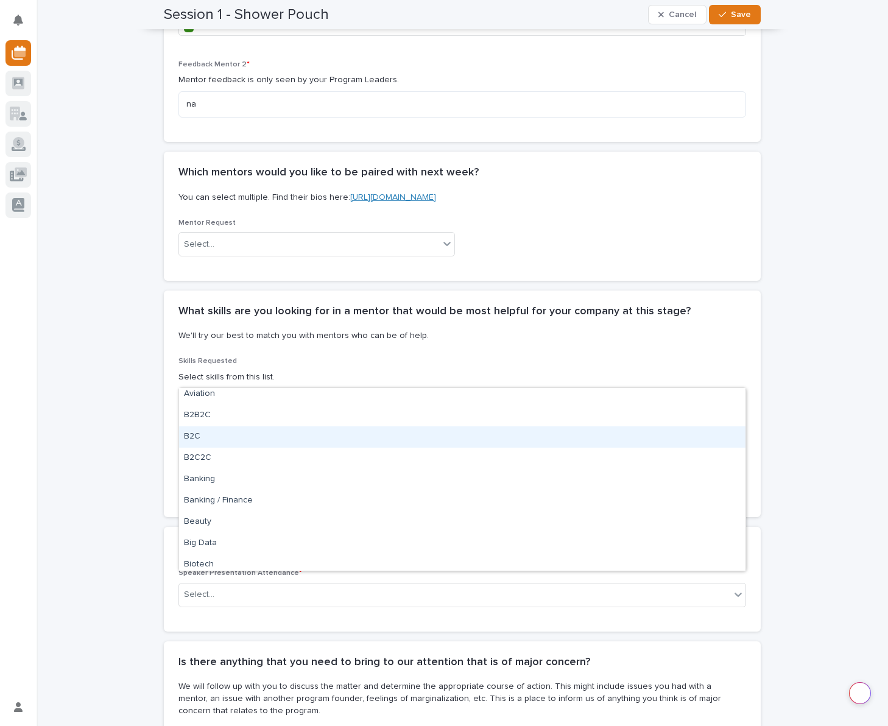
click at [200, 436] on div "B2C" at bounding box center [462, 436] width 566 height 21
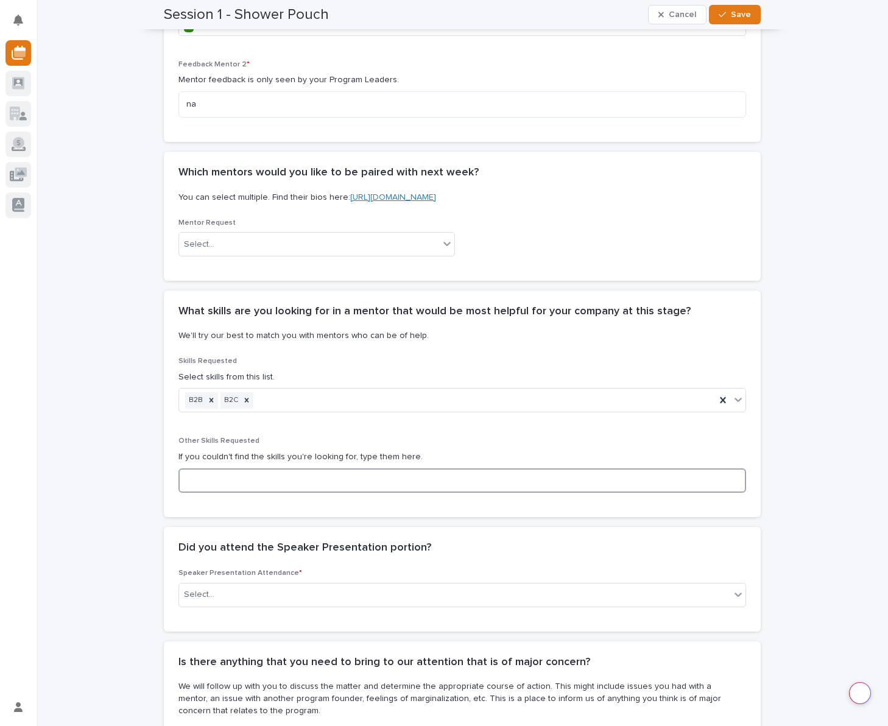
click at [215, 468] on input at bounding box center [462, 480] width 568 height 24
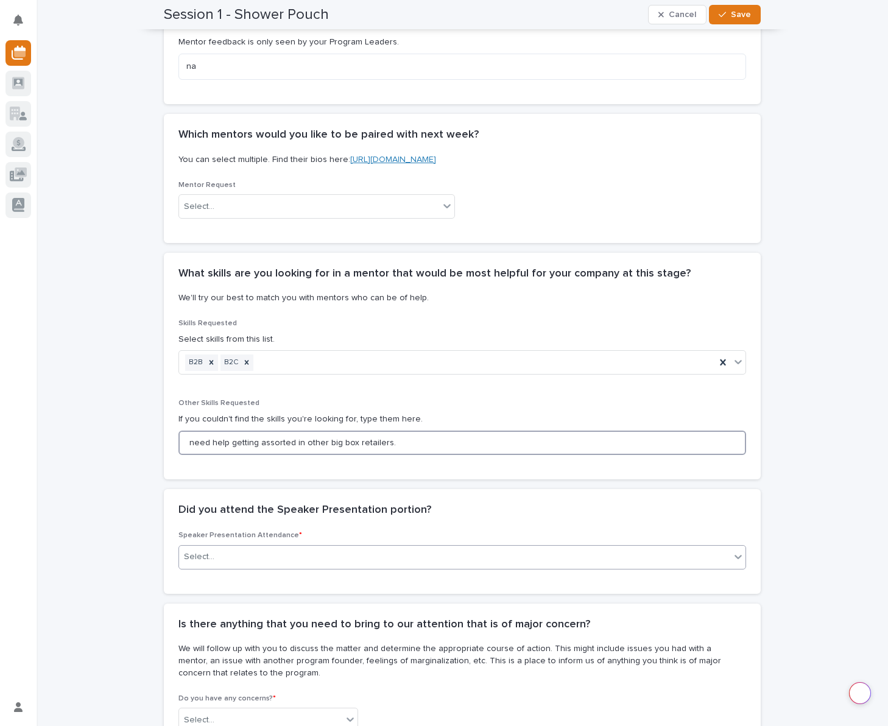
scroll to position [1474, 0]
type input "need help getting assorted in other big box retailers."
click at [194, 550] on div "Select..." at bounding box center [199, 556] width 30 height 13
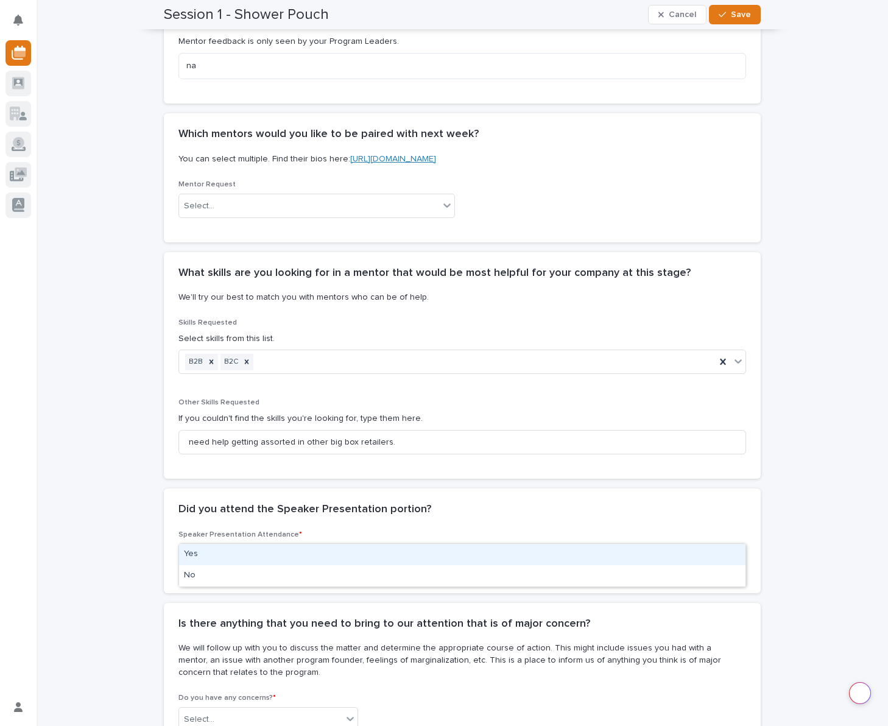
click at [199, 554] on div "Yes" at bounding box center [462, 554] width 566 height 21
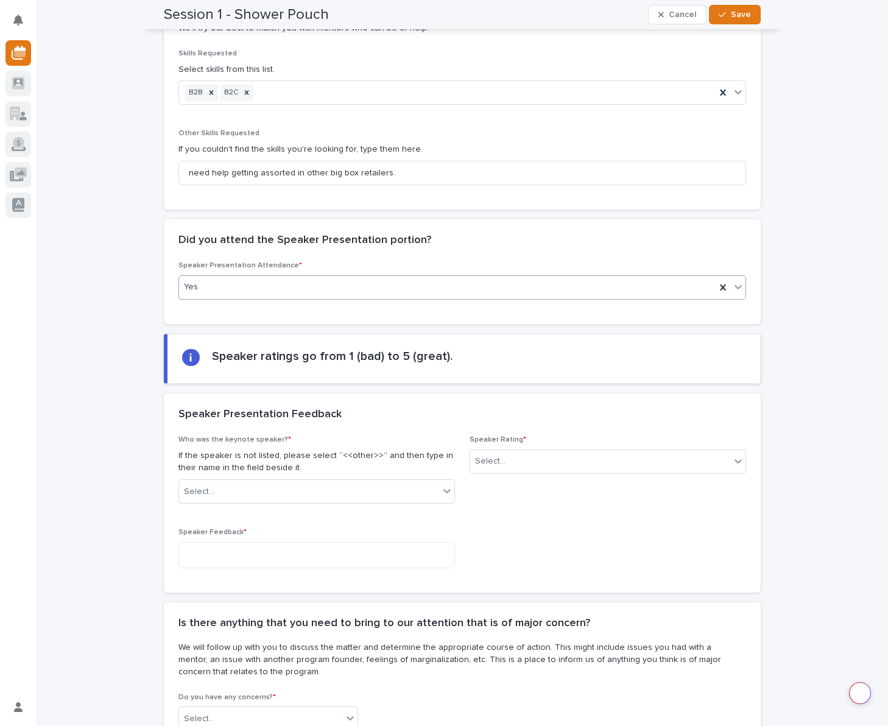
scroll to position [1752, 0]
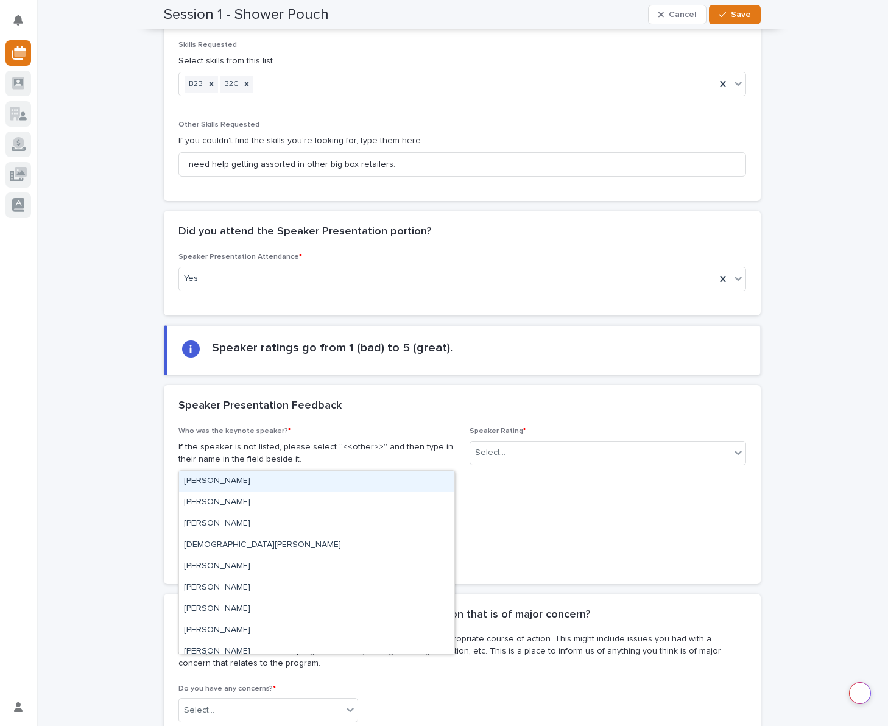
click at [213, 473] on div "Select..." at bounding box center [309, 483] width 260 height 20
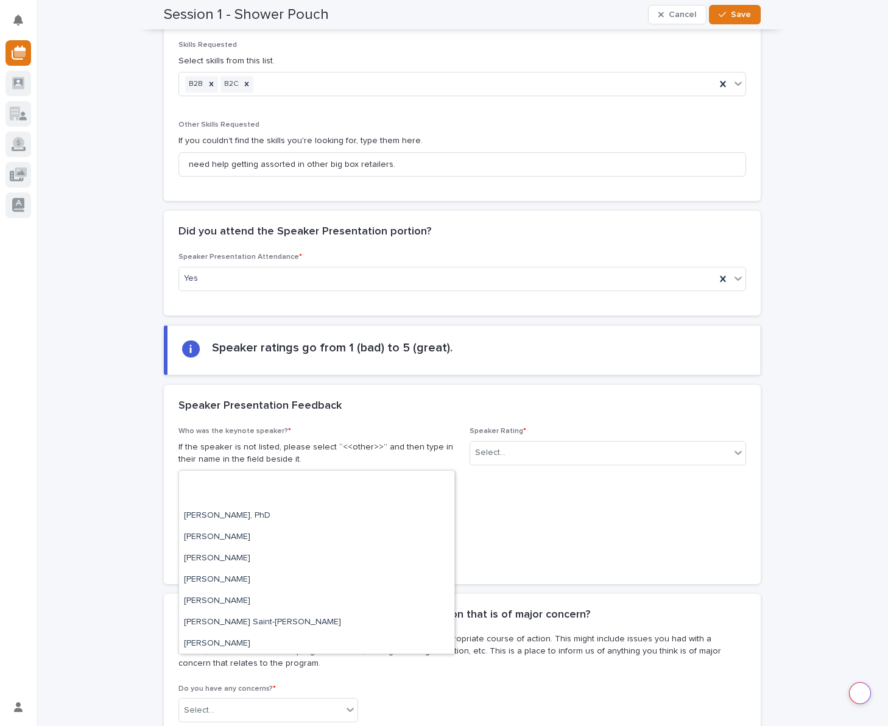
scroll to position [329, 0]
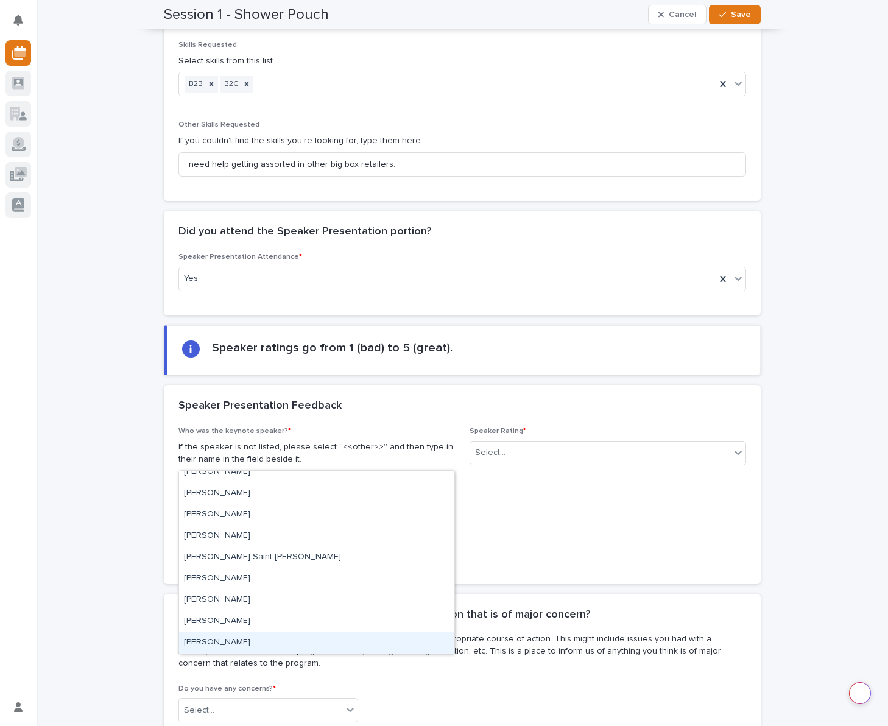
click at [243, 641] on div "[PERSON_NAME]" at bounding box center [316, 642] width 275 height 21
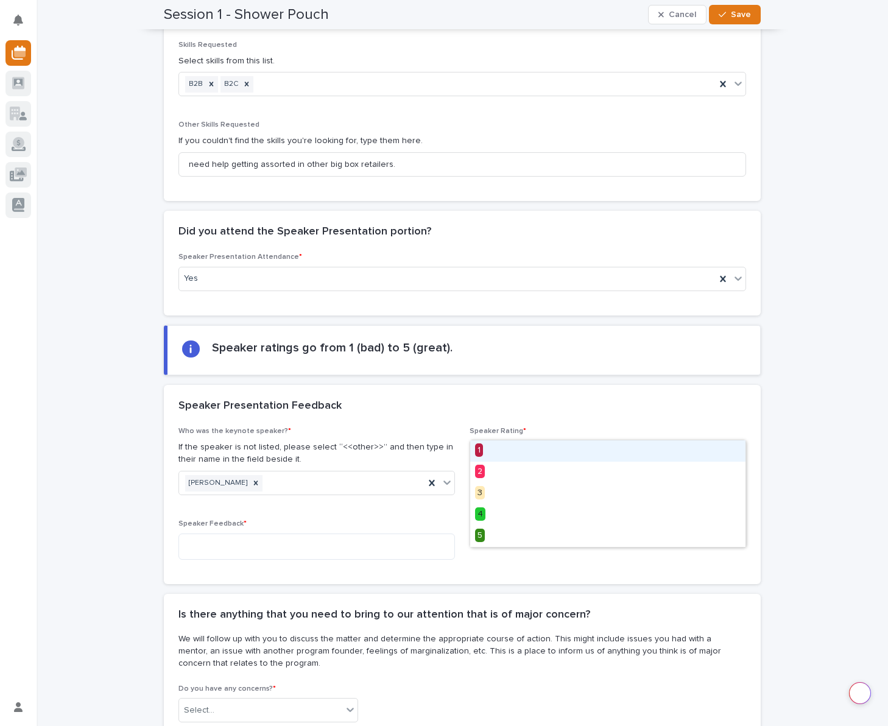
click at [556, 443] on div "Select..." at bounding box center [600, 453] width 260 height 20
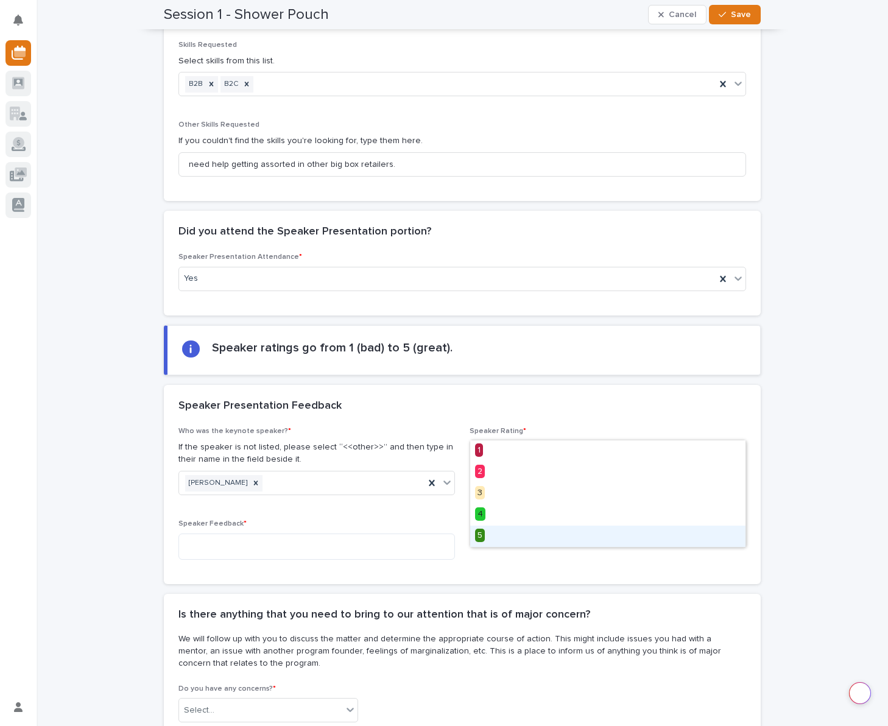
click at [500, 540] on div "5" at bounding box center [607, 536] width 275 height 21
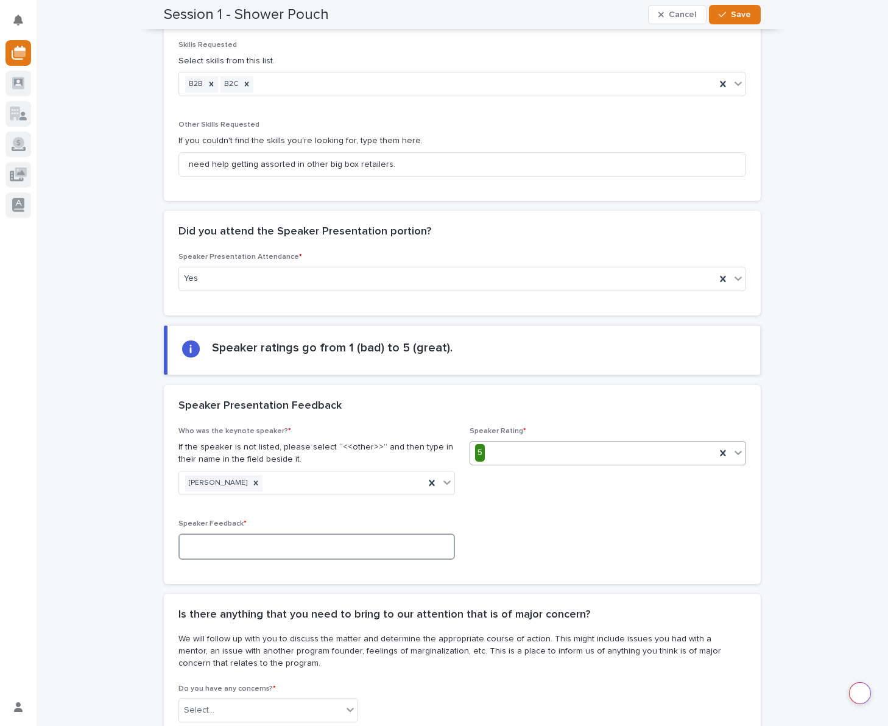
click at [277, 534] on textarea at bounding box center [316, 547] width 277 height 26
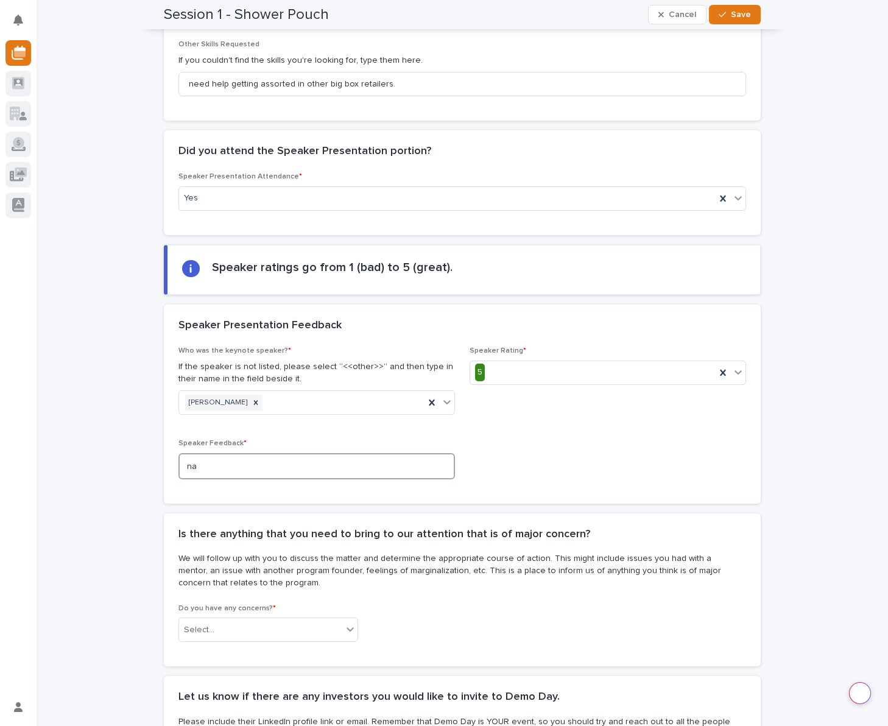
scroll to position [1836, 0]
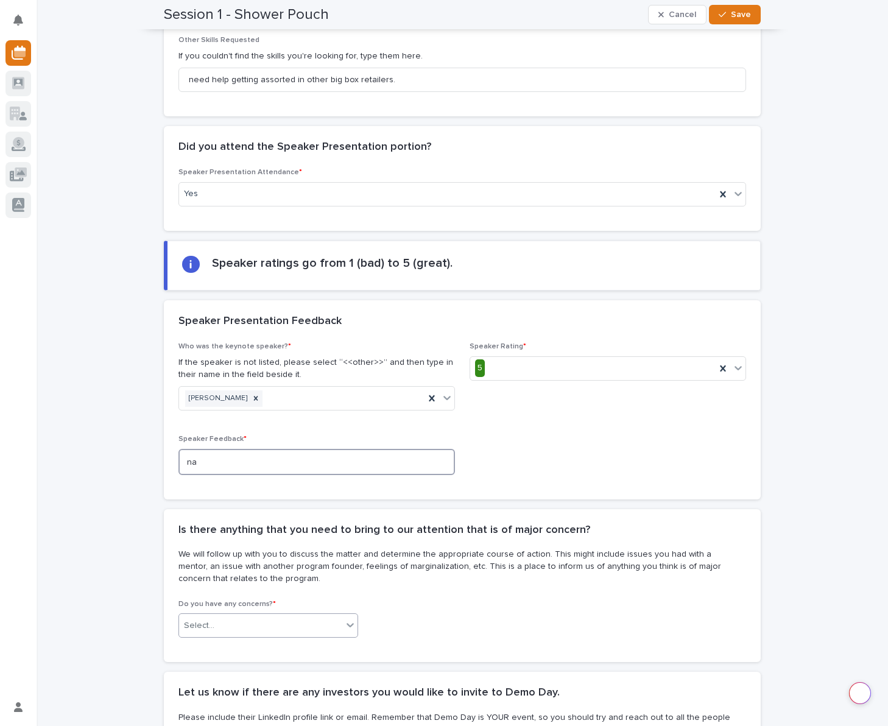
type textarea "na"
click at [280, 616] on div "Select..." at bounding box center [260, 626] width 163 height 20
click at [195, 641] on div "No" at bounding box center [268, 644] width 178 height 21
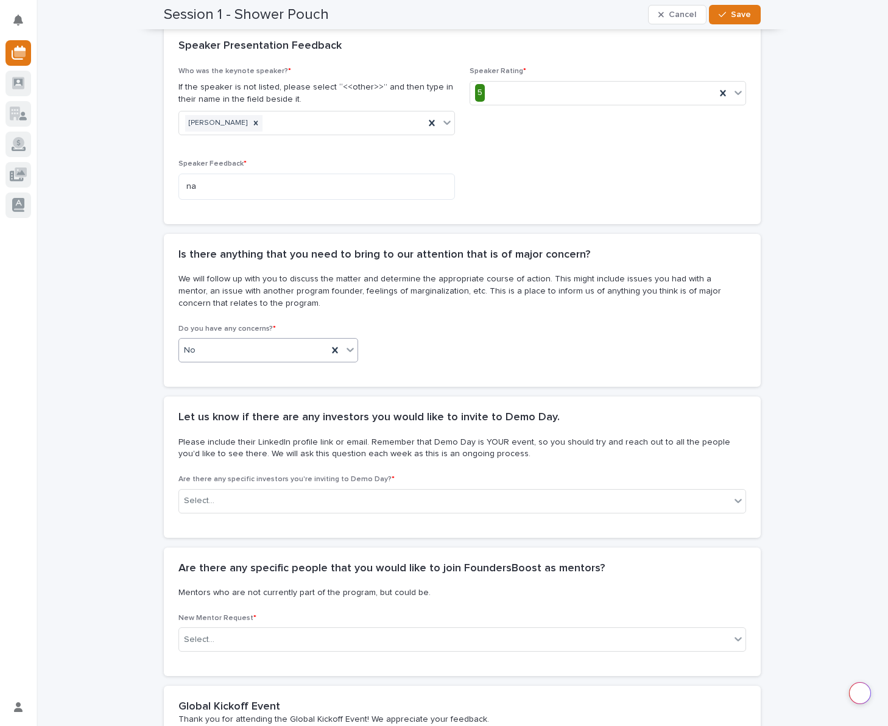
scroll to position [2115, 0]
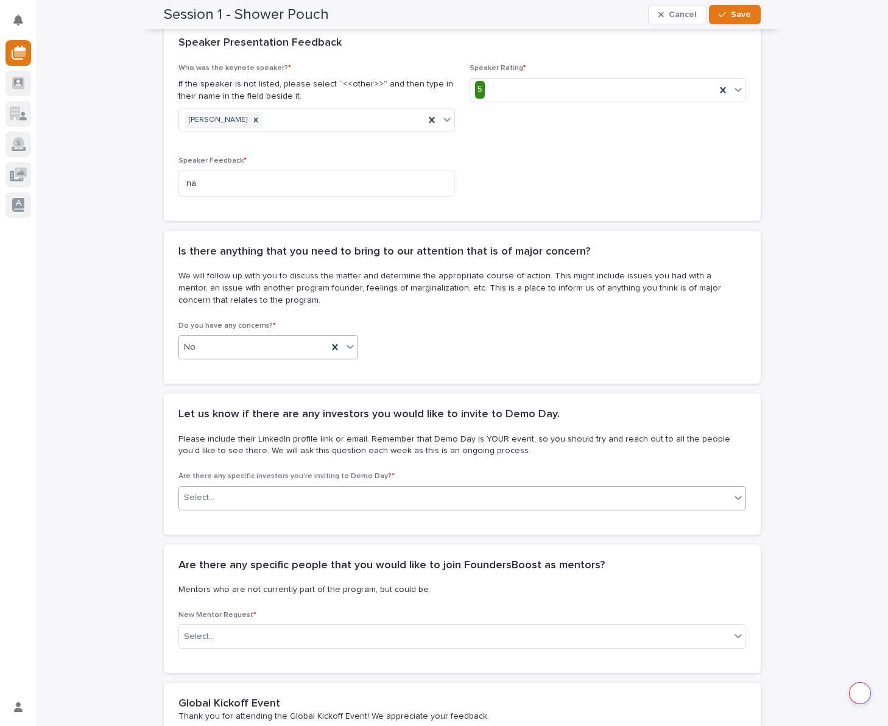
click at [300, 486] on div "Select..." at bounding box center [462, 498] width 568 height 24
click at [236, 488] on div "Select..." at bounding box center [454, 498] width 551 height 20
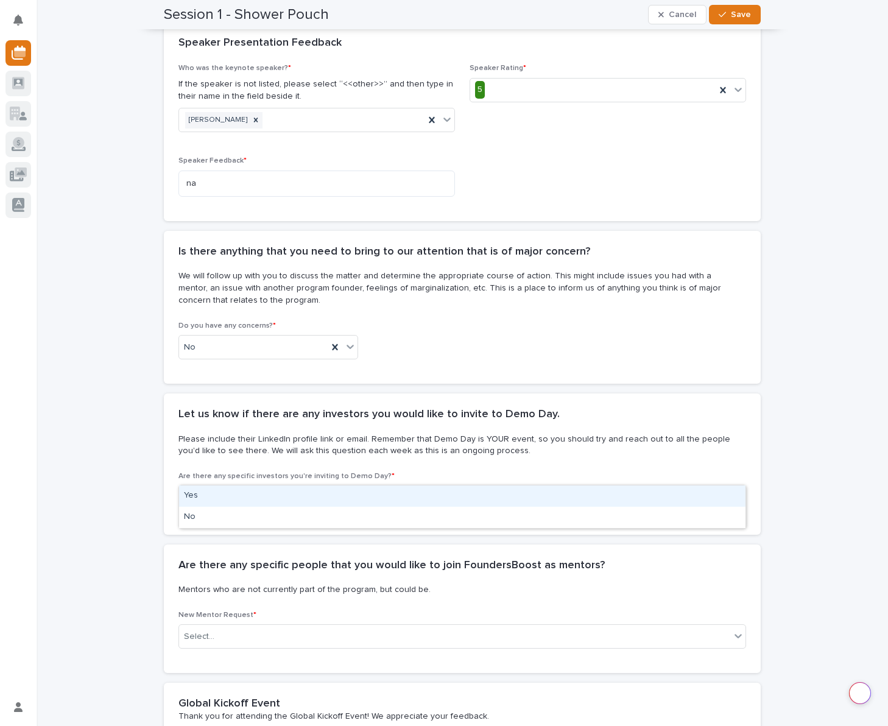
click at [230, 488] on div "Select..." at bounding box center [454, 498] width 551 height 20
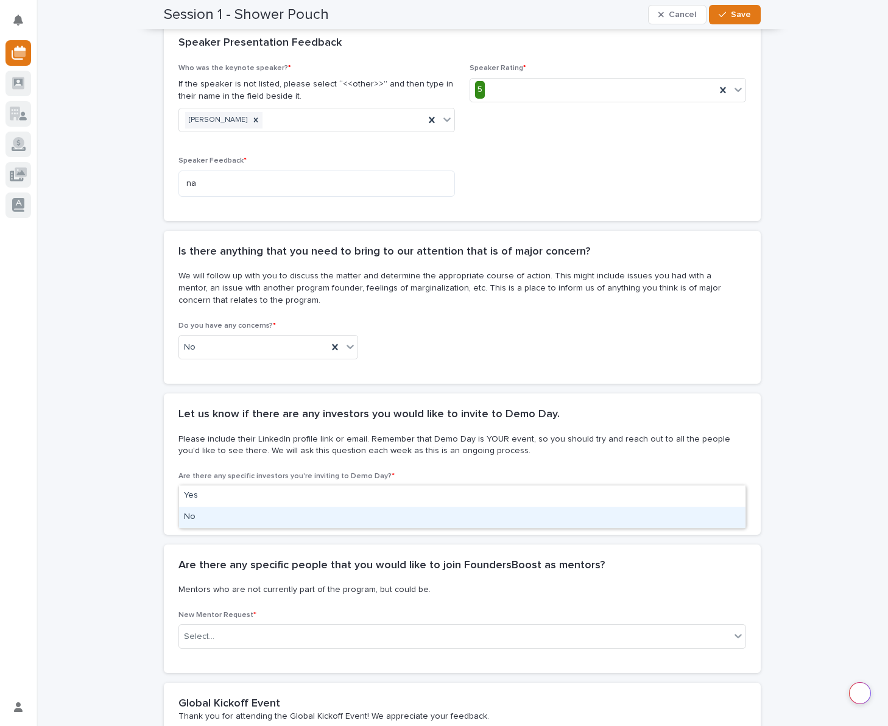
click at [192, 520] on div "No" at bounding box center [462, 517] width 566 height 21
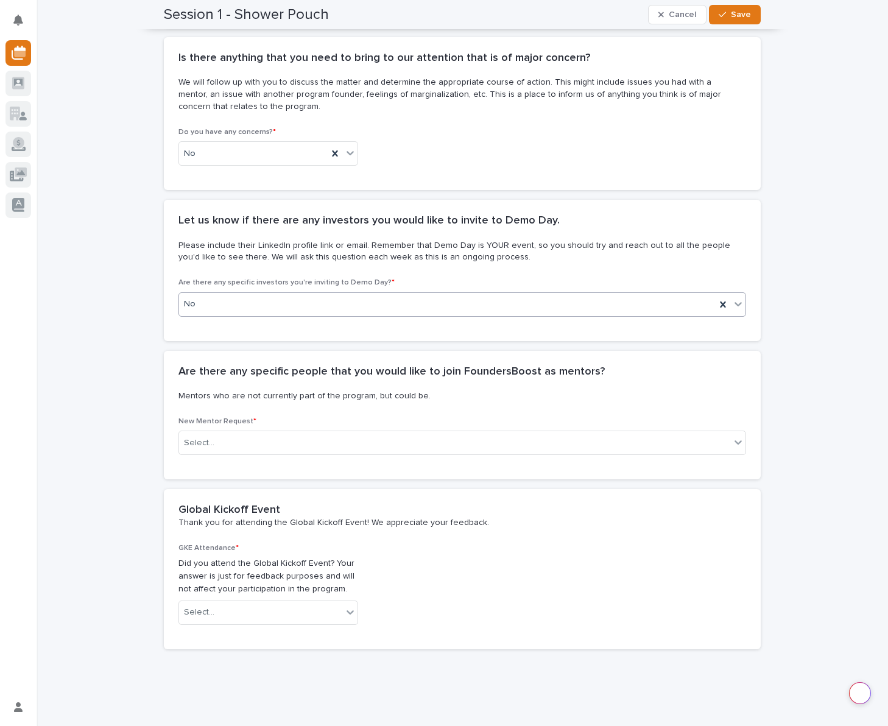
scroll to position [2312, 0]
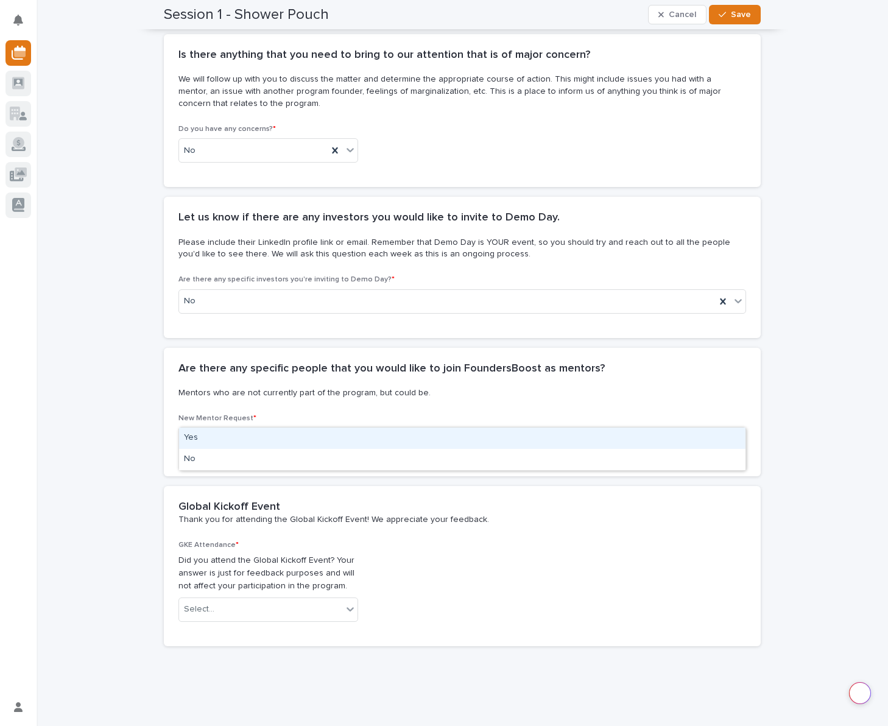
click at [211, 434] on div "Select..." at bounding box center [199, 440] width 30 height 13
click at [200, 438] on div "Yes" at bounding box center [462, 438] width 566 height 21
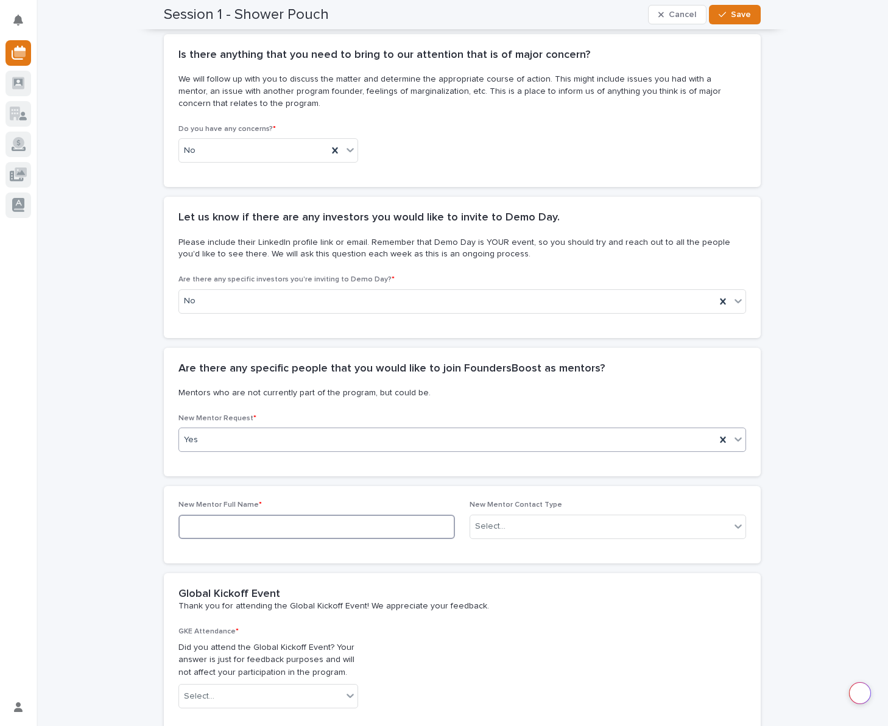
click at [246, 515] on input at bounding box center [316, 527] width 277 height 24
type input "[PERSON_NAME]"
click at [579, 517] on div "Select..." at bounding box center [600, 527] width 260 height 20
click at [485, 547] on div "LinkedIn" at bounding box center [607, 545] width 275 height 21
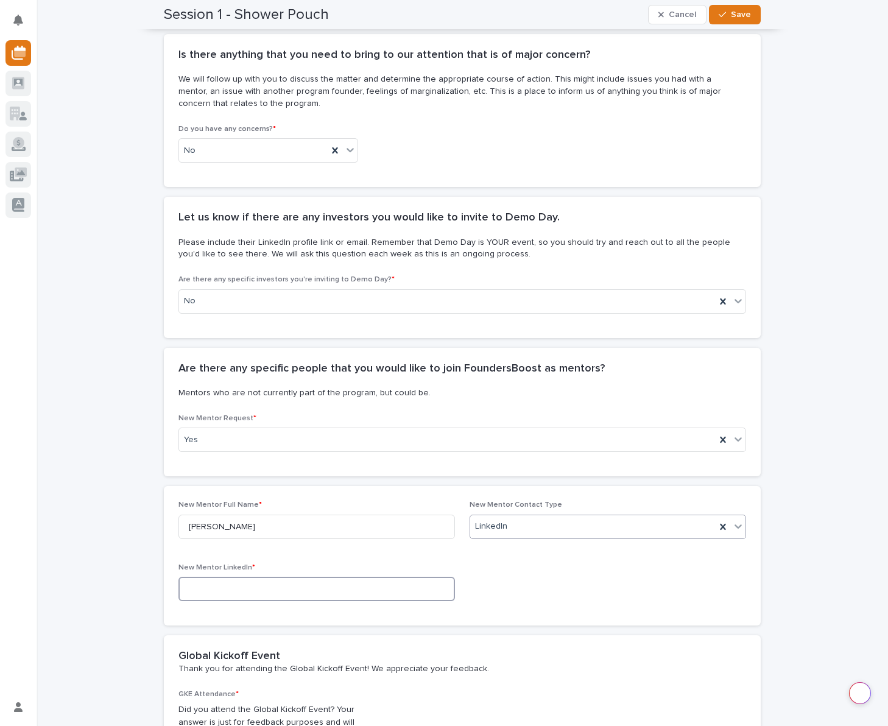
click at [243, 577] on input at bounding box center [316, 589] width 277 height 24
paste input "[URL][DOMAIN_NAME][PERSON_NAME]"
type input "[URL][DOMAIN_NAME][PERSON_NAME]"
click at [562, 549] on div "New Mentor Full Name * [PERSON_NAME] New Mentor Contact Type LinkedIn New Mento…" at bounding box center [462, 556] width 568 height 110
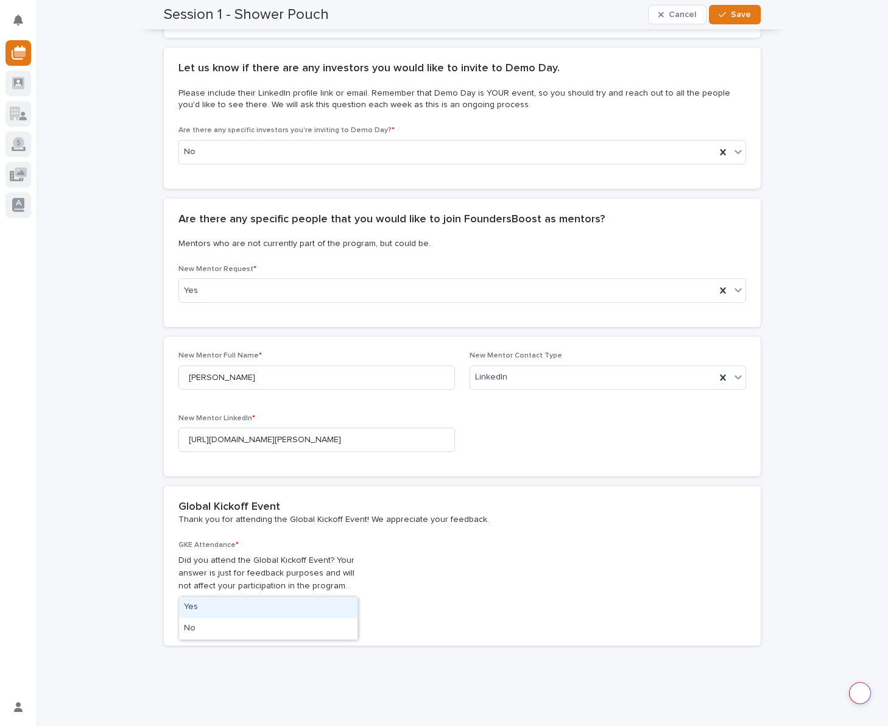
click at [281, 599] on div "Select..." at bounding box center [260, 609] width 163 height 20
click at [212, 632] on div "No" at bounding box center [268, 628] width 178 height 21
click at [457, 566] on div "GKE Attendance * Did you attend the Global Kickoff Event? Your answer is just f…" at bounding box center [462, 586] width 568 height 91
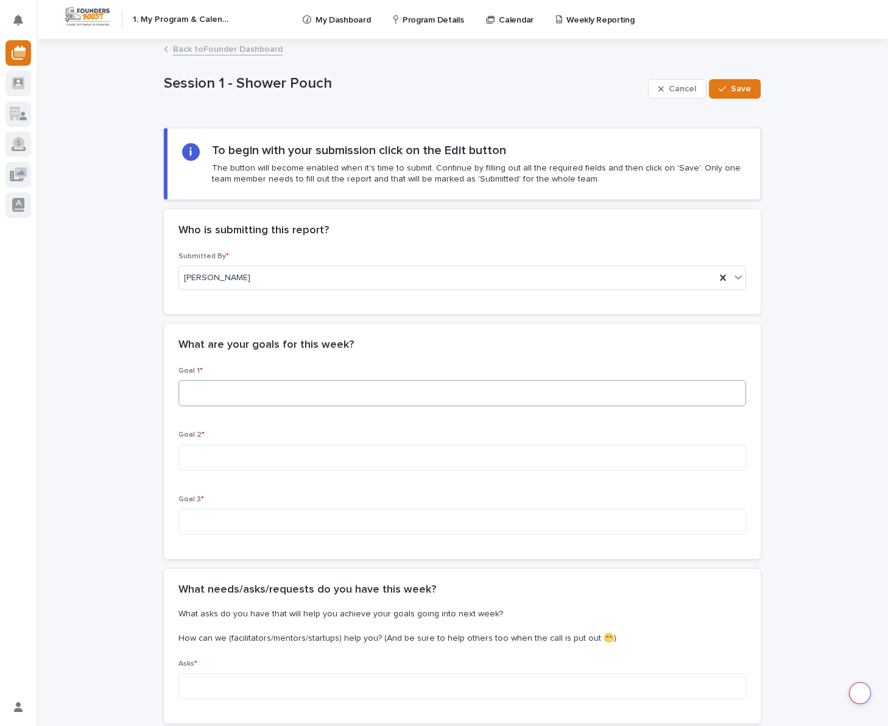
scroll to position [2, 0]
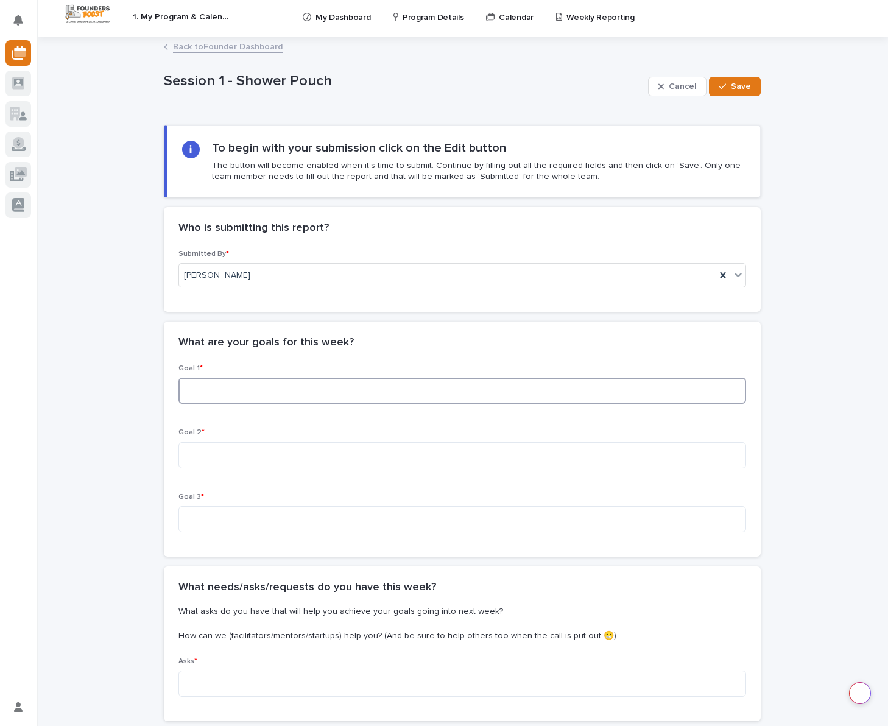
click at [316, 389] on textarea at bounding box center [462, 391] width 568 height 26
click at [200, 389] on textarea "finetuning the 30 second pitch" at bounding box center [462, 391] width 568 height 26
type textarea "fine tuning the 30 second pitch"
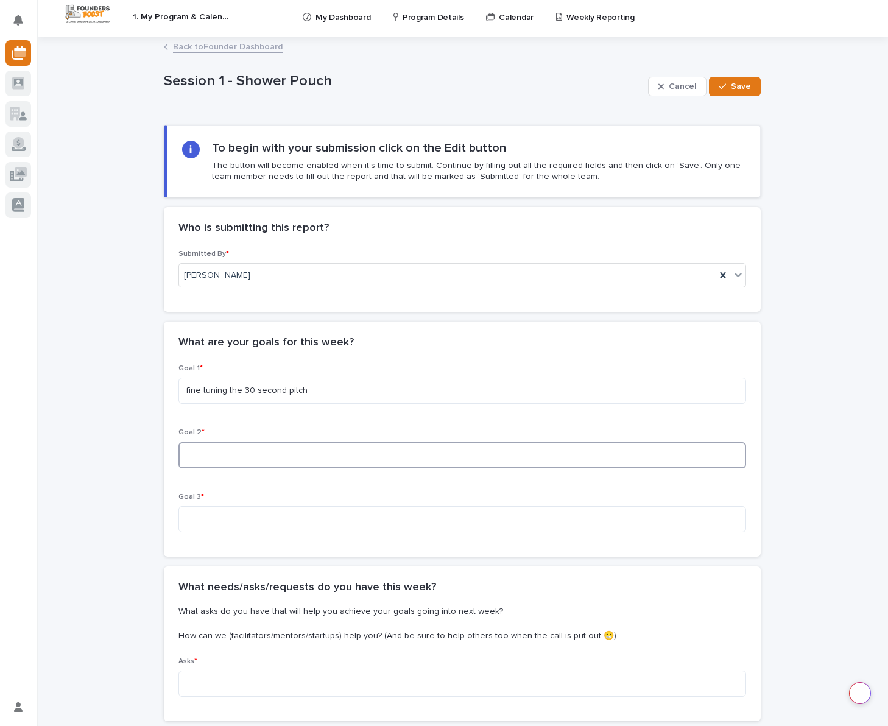
click at [205, 453] on textarea at bounding box center [462, 455] width 568 height 26
click at [460, 455] on textarea "Find a way to contact a buyer/merchant from a major big box store." at bounding box center [462, 455] width 568 height 26
type textarea "Find a way to contact a buyer/merchant from a major big box store and get them …"
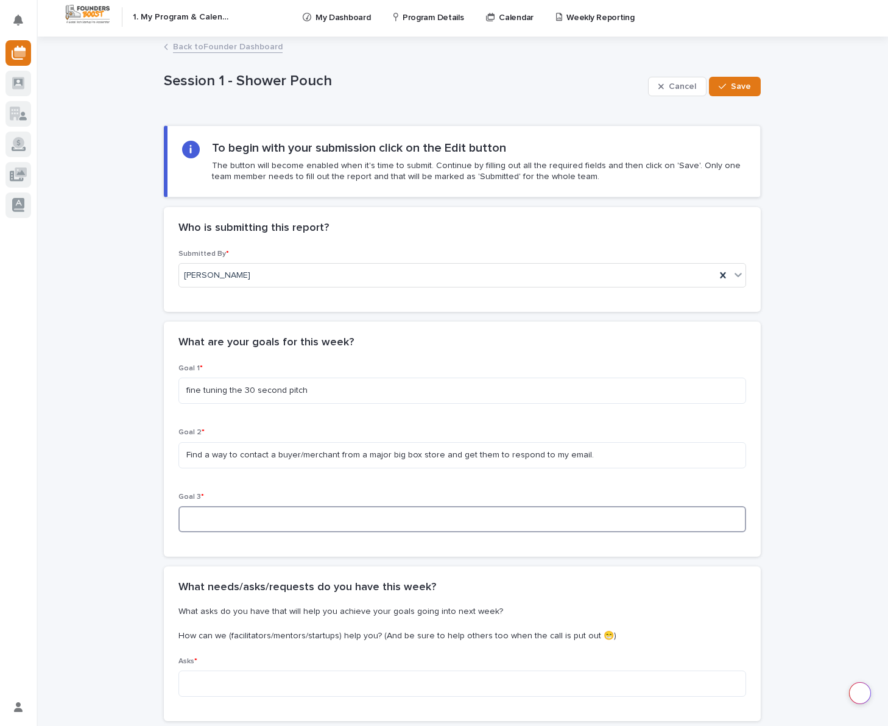
click at [216, 522] on textarea at bounding box center [462, 519] width 568 height 26
type textarea "d"
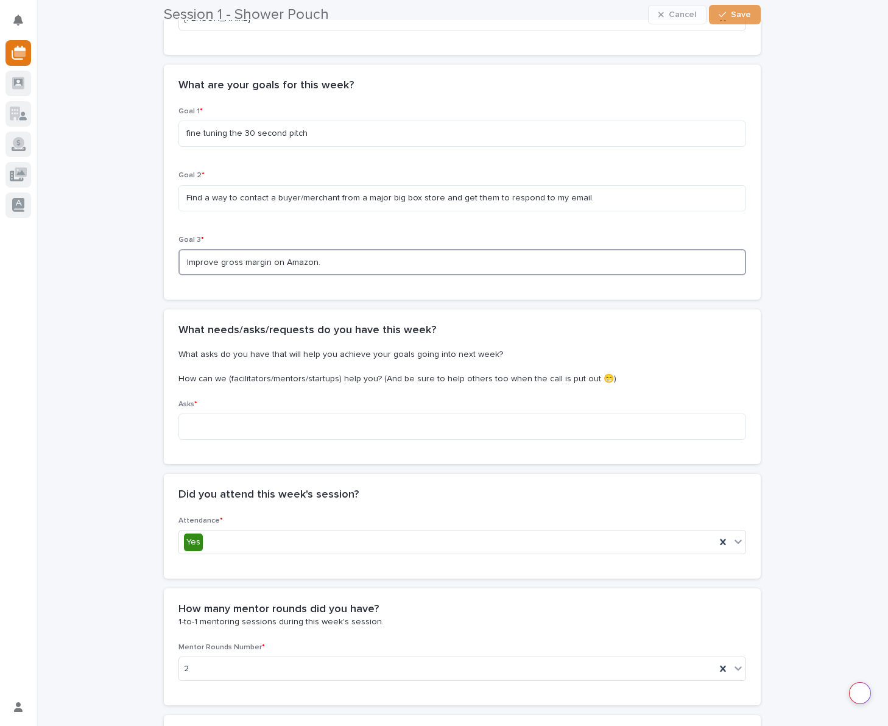
scroll to position [264, 0]
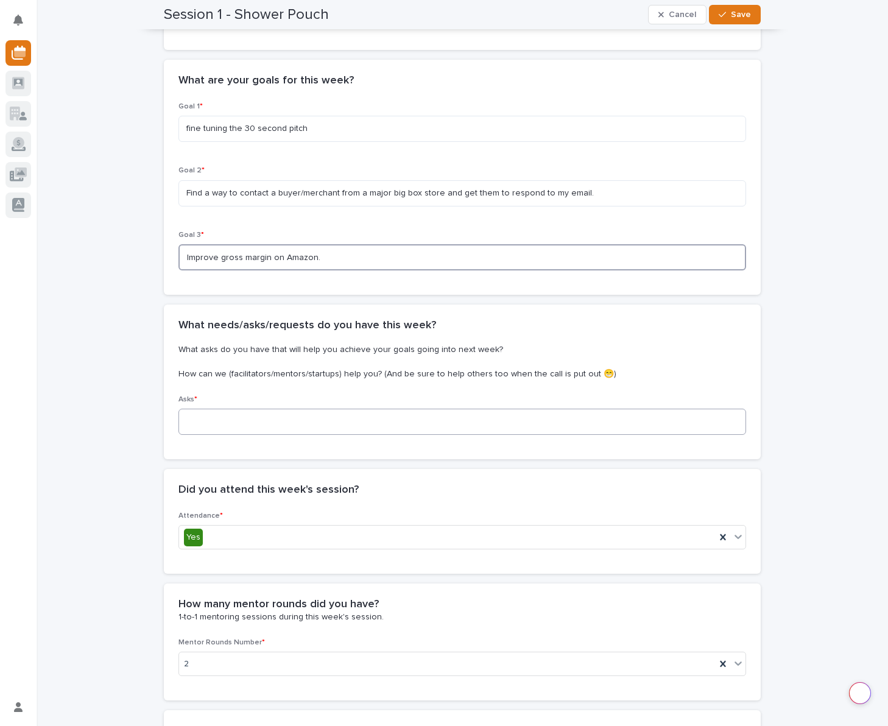
type textarea "Improve gross margin on Amazon."
click at [205, 422] on textarea at bounding box center [462, 422] width 568 height 26
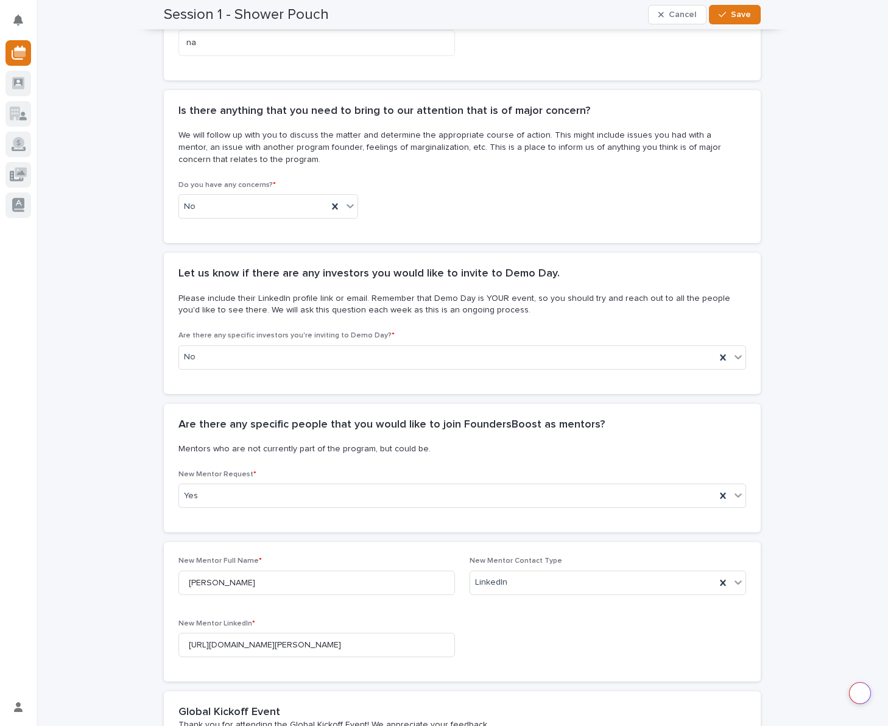
scroll to position [2461, 0]
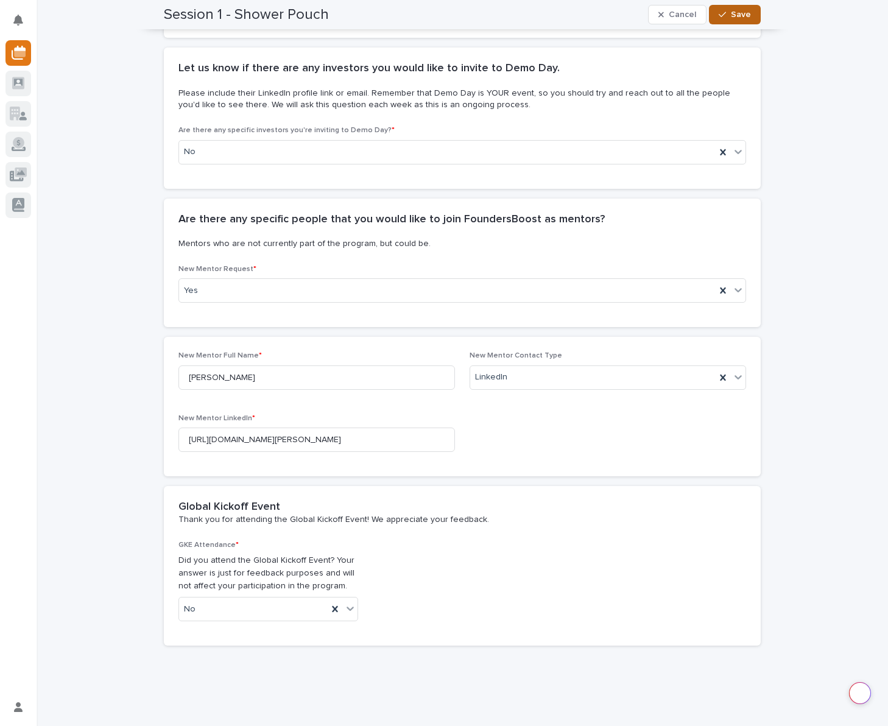
type textarea "fine tuning the pitch for any demographic."
click at [735, 16] on span "Save" at bounding box center [741, 14] width 20 height 9
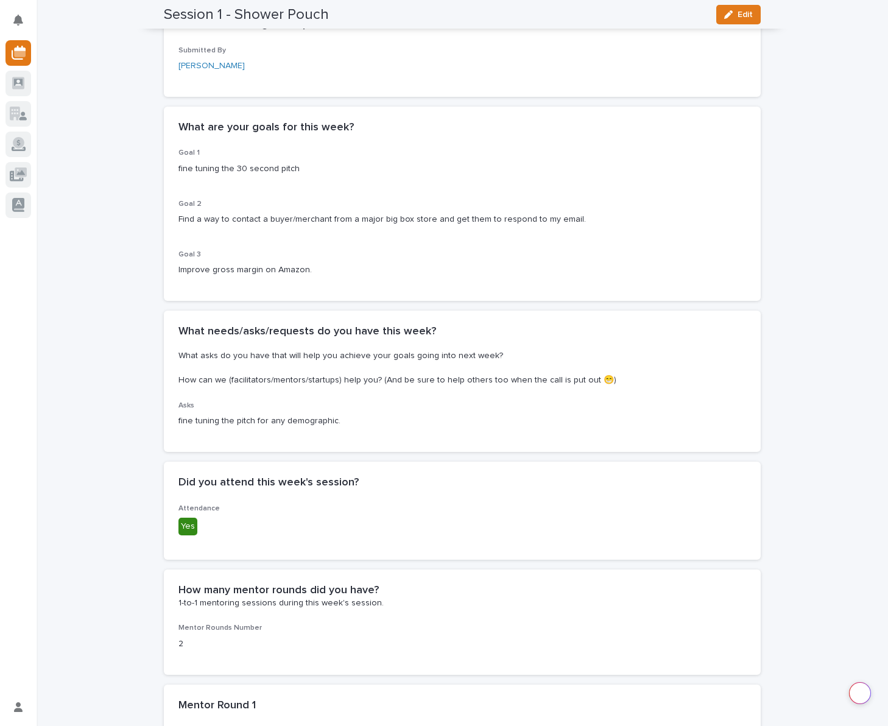
scroll to position [0, 0]
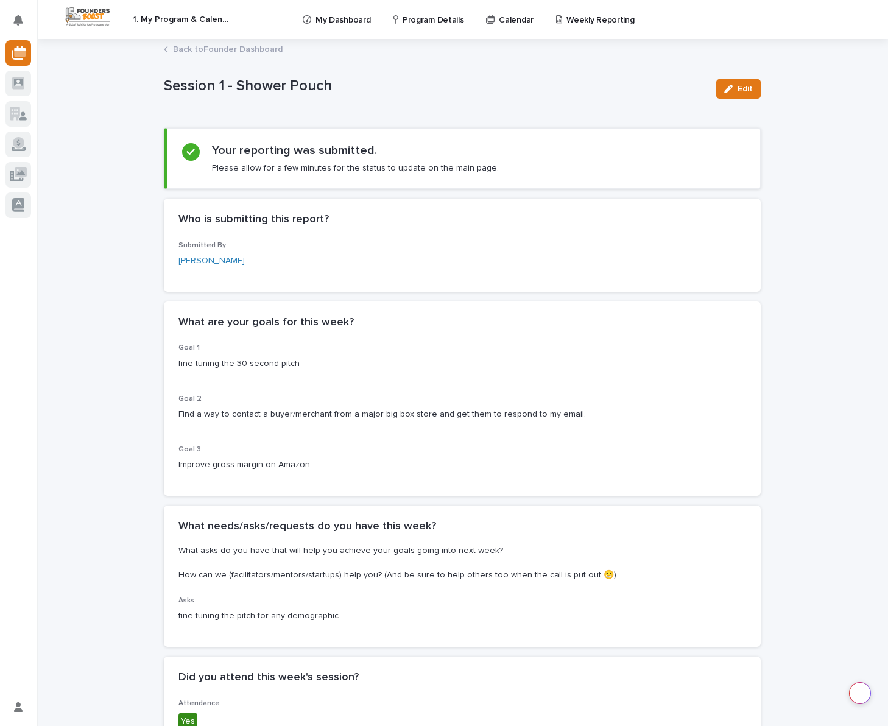
click at [356, 23] on p "My Dashboard" at bounding box center [343, 13] width 55 height 26
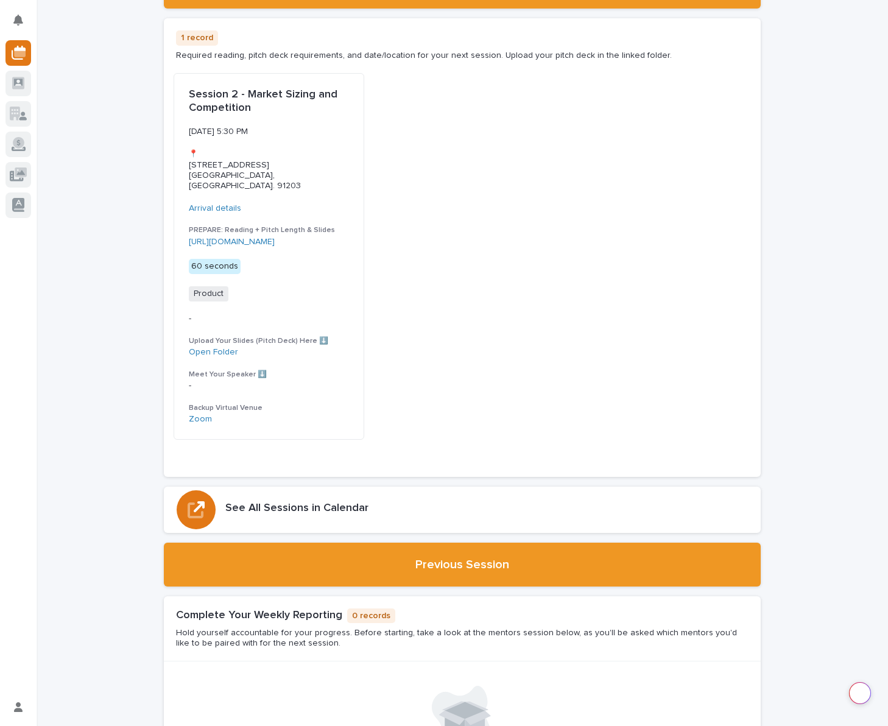
scroll to position [414, 0]
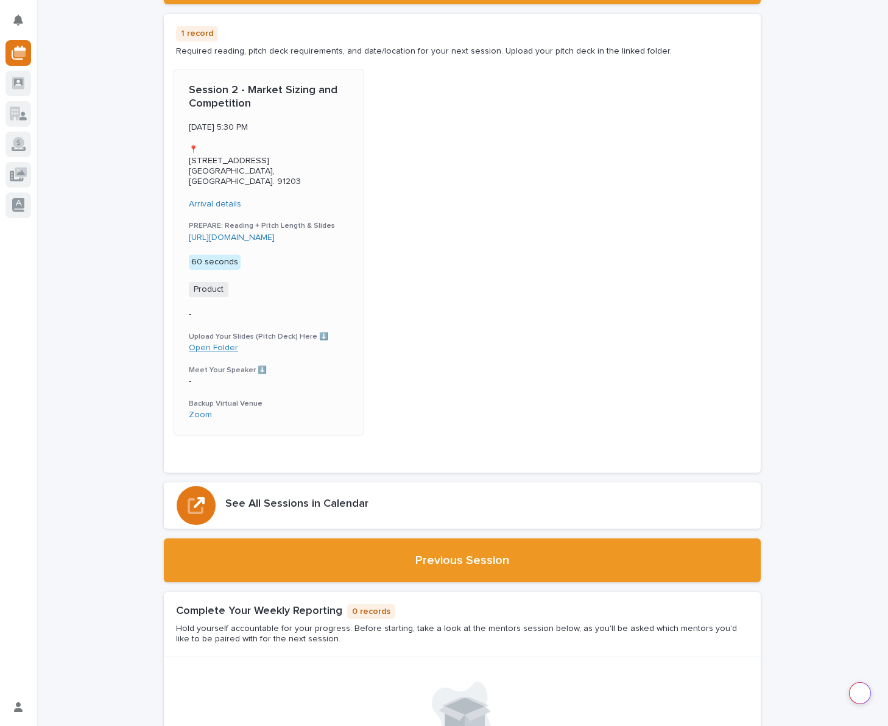
click at [203, 344] on link "Open Folder" at bounding box center [213, 348] width 49 height 9
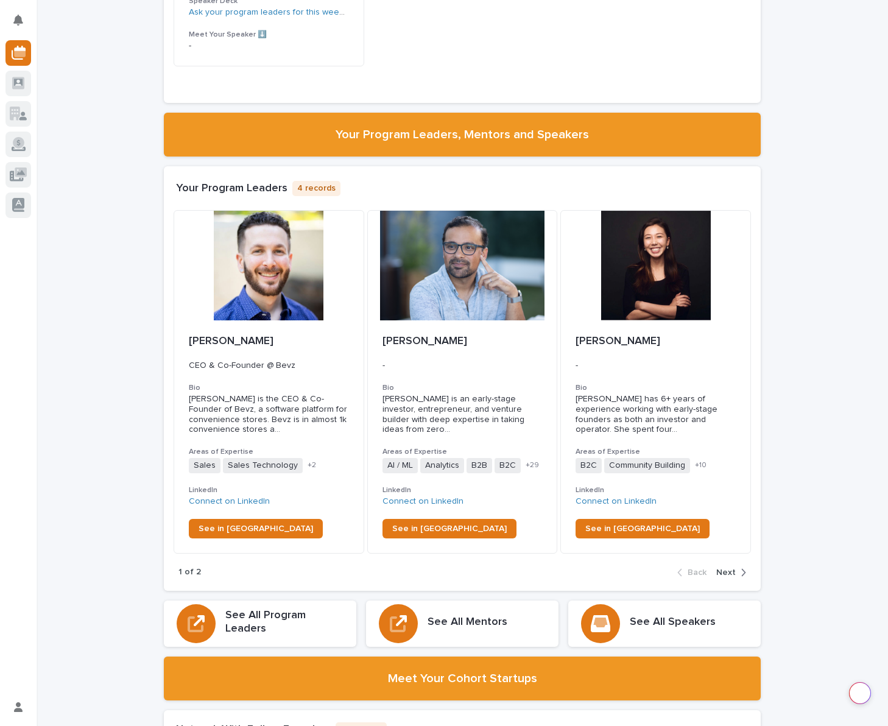
scroll to position [1396, 0]
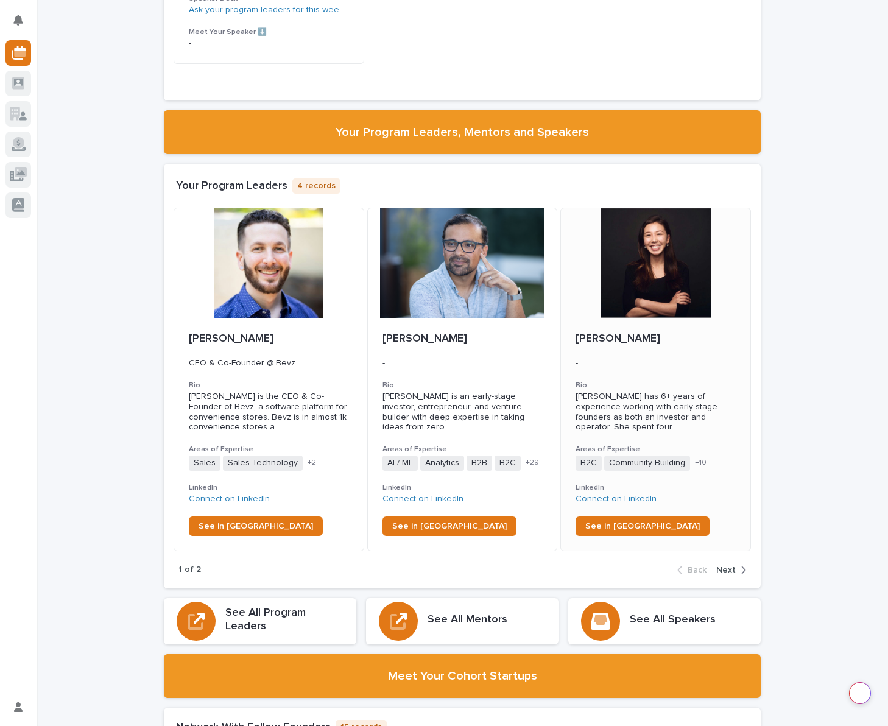
click at [727, 418] on span "[PERSON_NAME] has 6+ years of experience working with early-stage founders as b…" at bounding box center [656, 412] width 160 height 41
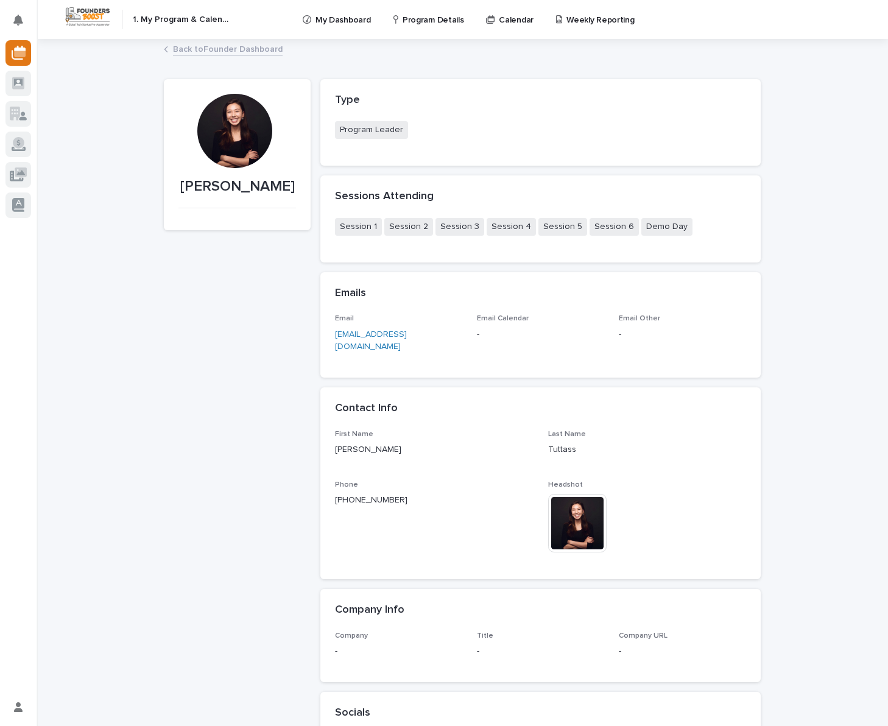
click at [235, 145] on div at bounding box center [234, 131] width 74 height 74
